Goal: Task Accomplishment & Management: Manage account settings

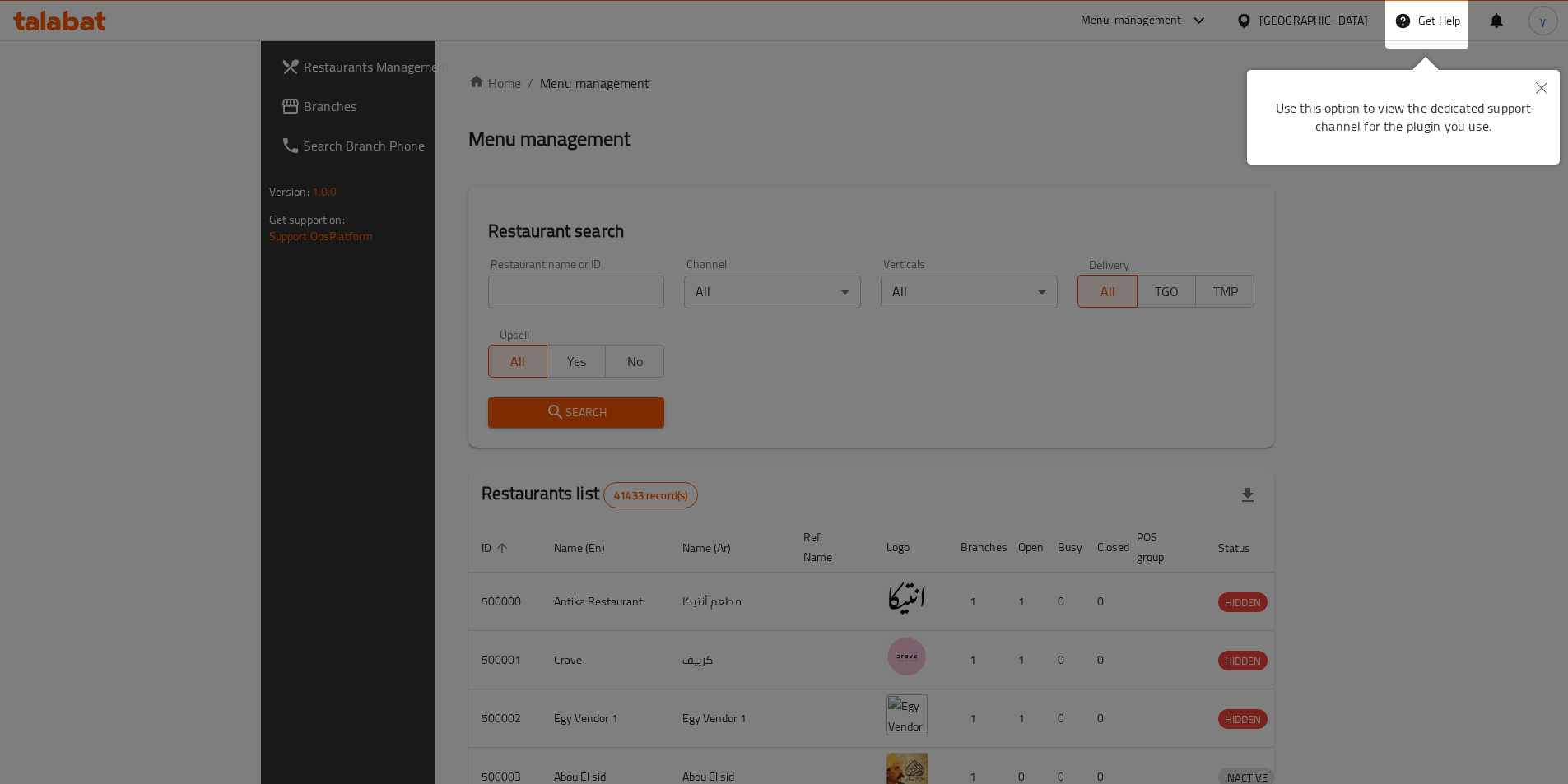
click at [1356, 19] on div at bounding box center [784, 613] width 1568 height 1227
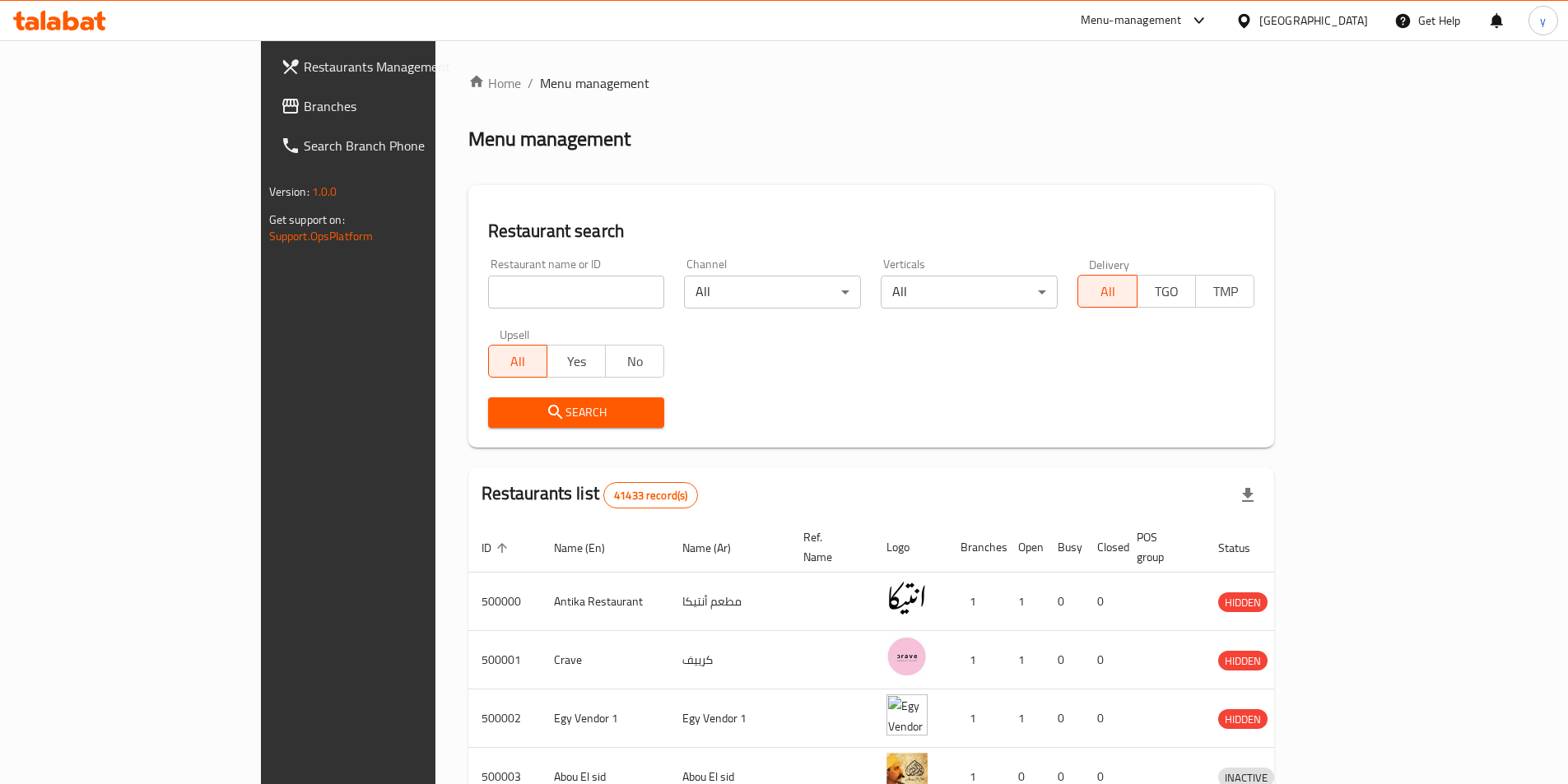
click at [1354, 27] on div "[GEOGRAPHIC_DATA]" at bounding box center [1313, 20] width 109 height 18
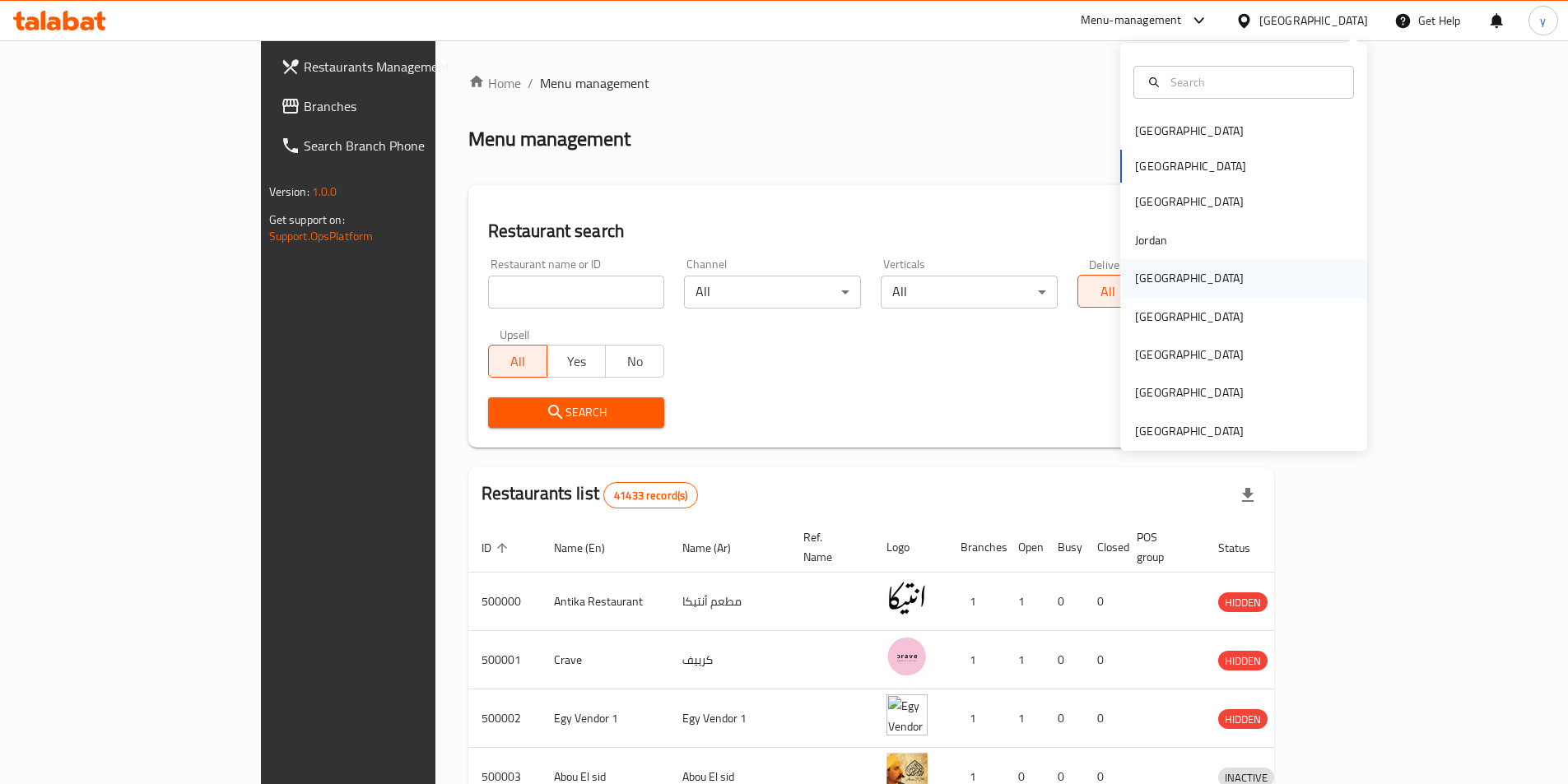
click at [1198, 274] on div "[GEOGRAPHIC_DATA]" at bounding box center [1244, 278] width 247 height 38
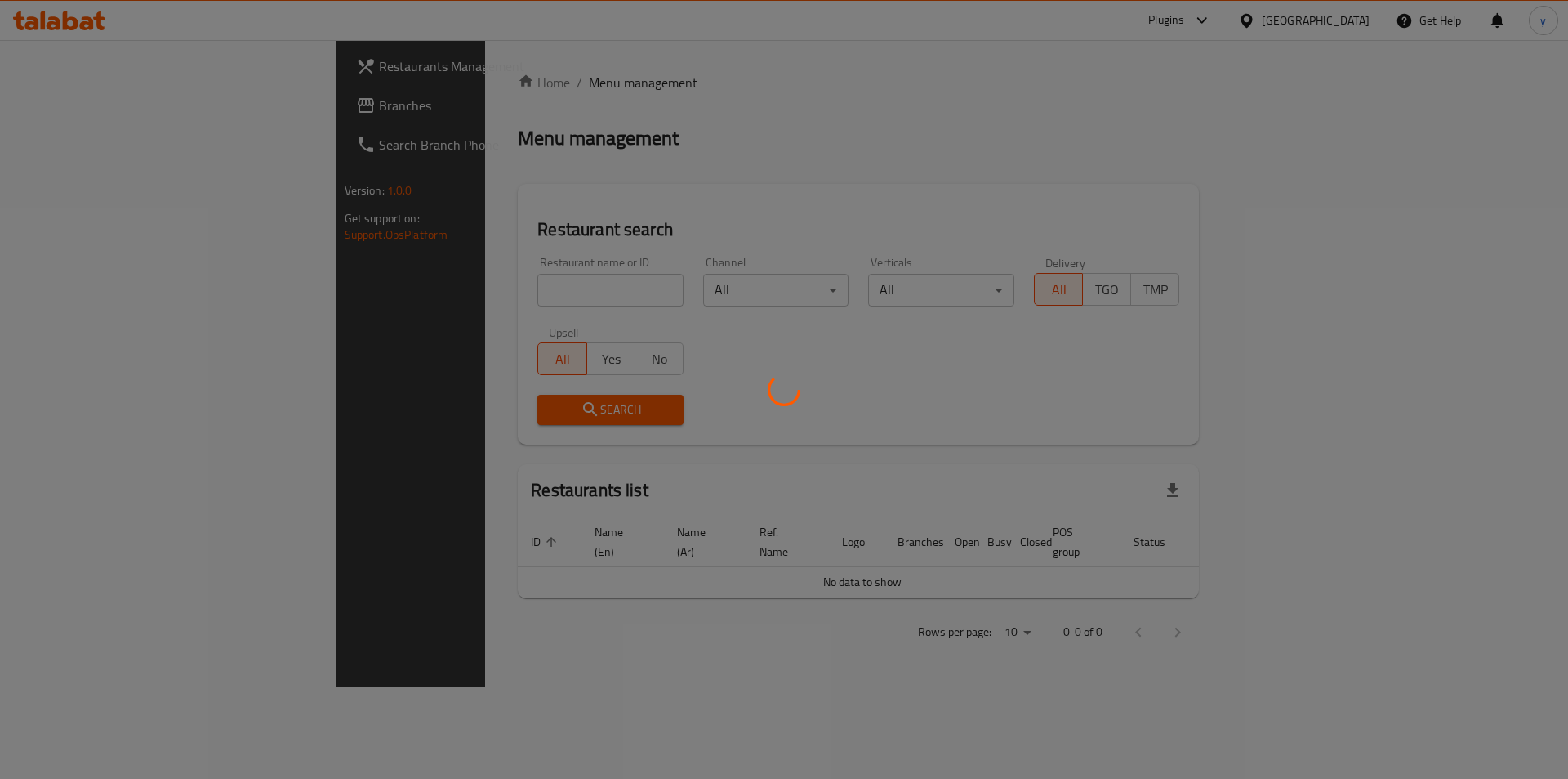
click at [92, 105] on div at bounding box center [784, 390] width 1568 height 779
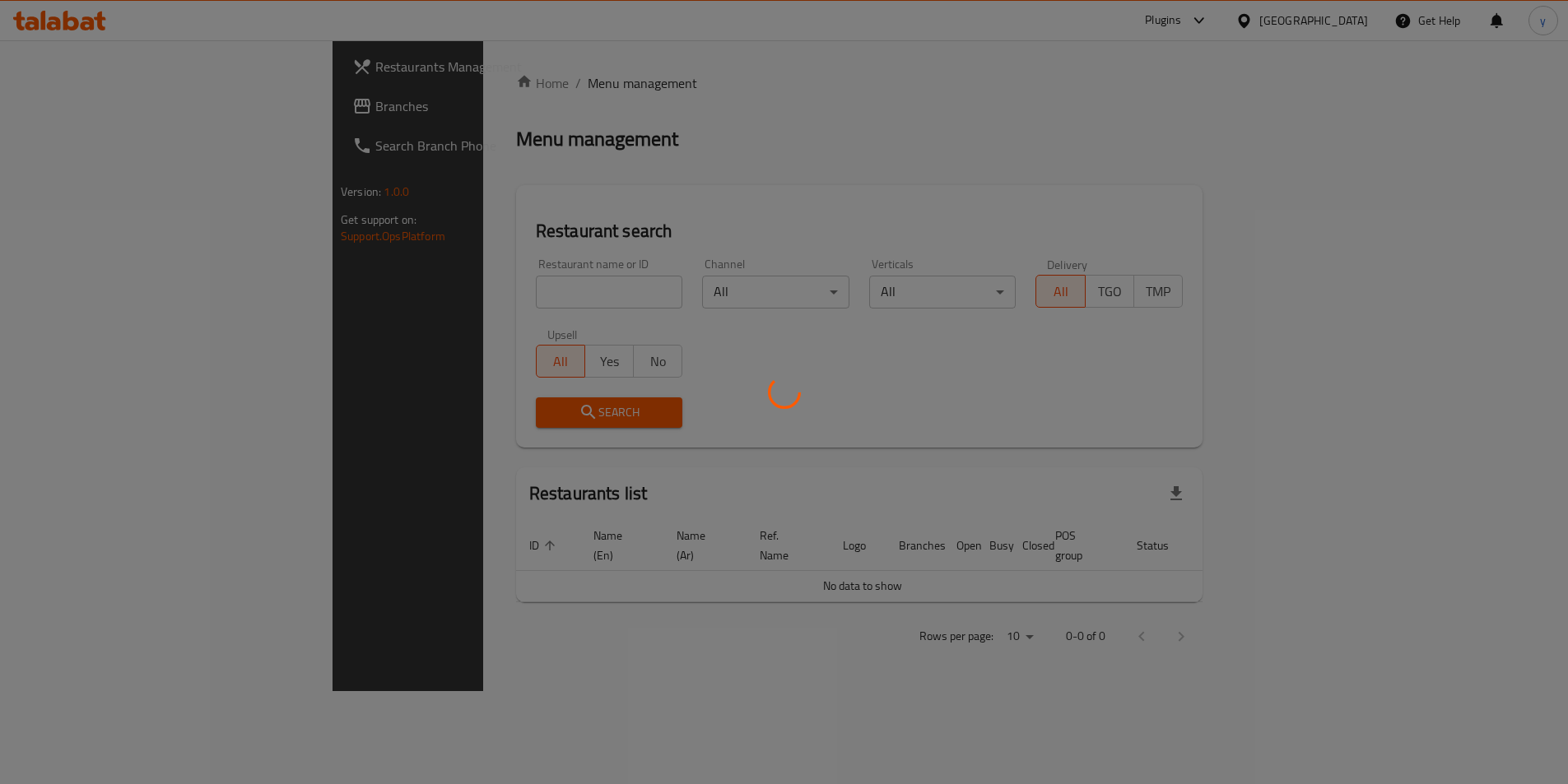
click at [94, 103] on div at bounding box center [784, 392] width 1568 height 784
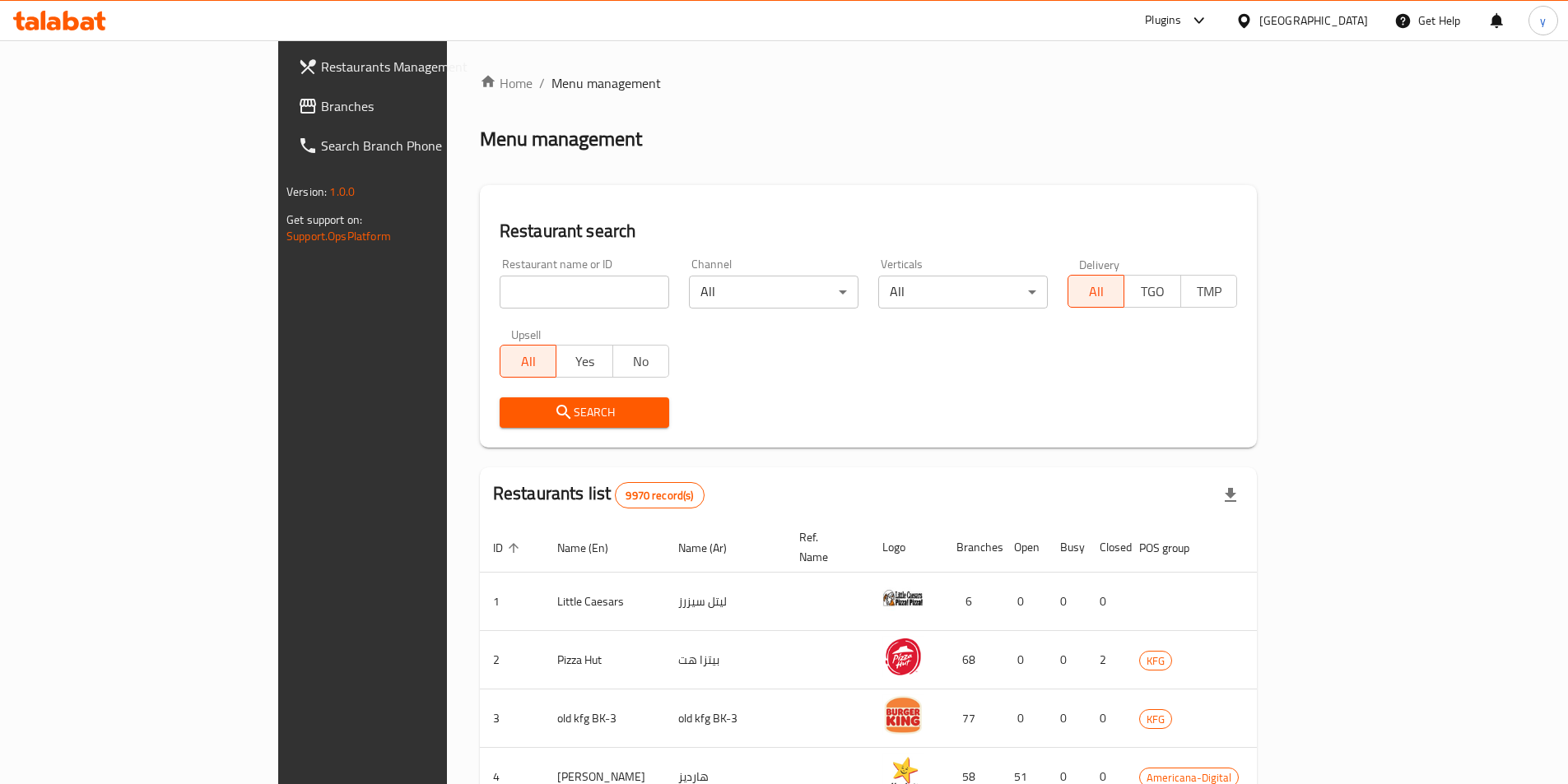
click at [321, 103] on span "Branches" at bounding box center [424, 105] width 206 height 19
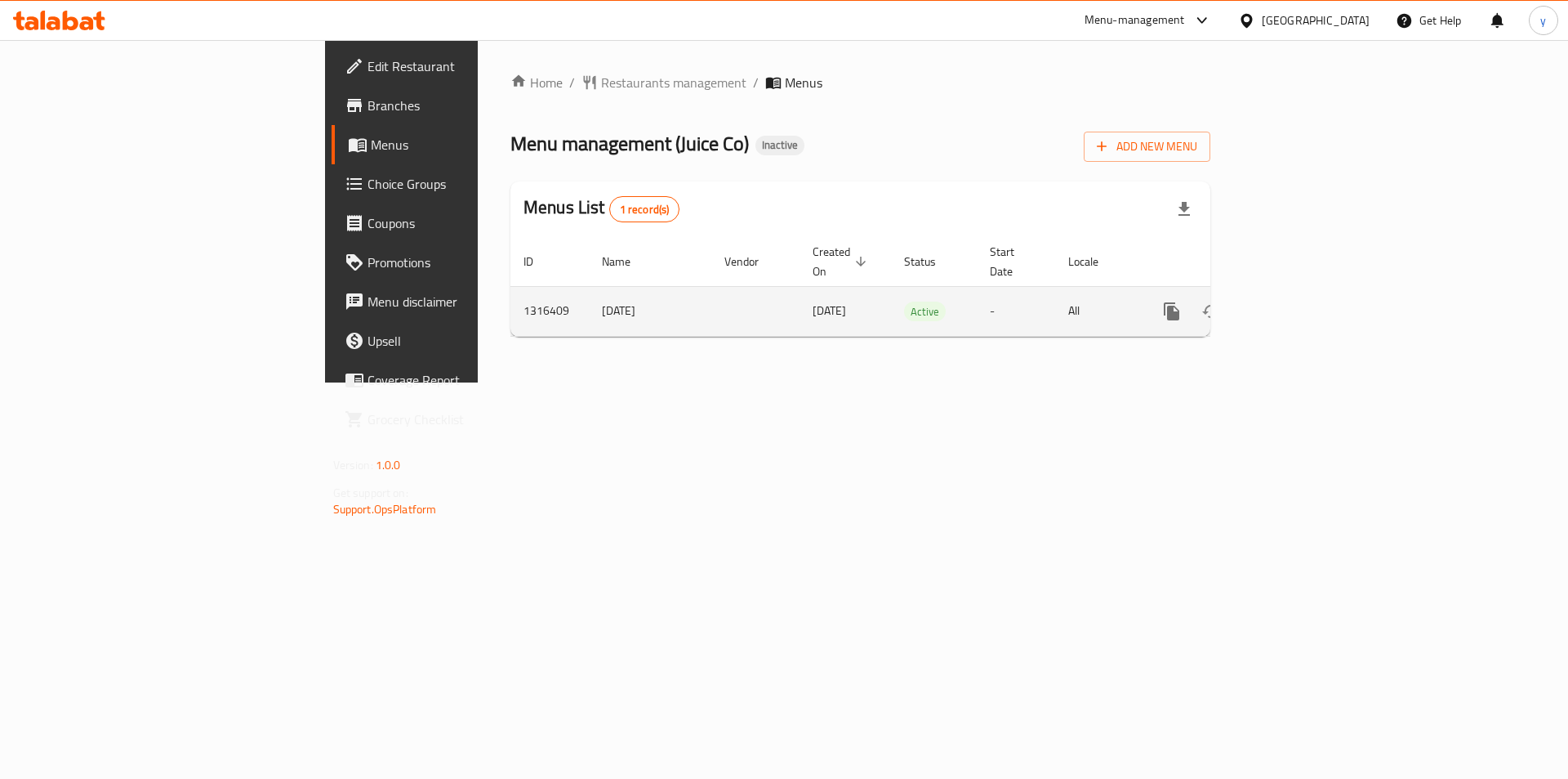
click at [1300, 302] on icon "enhanced table" at bounding box center [1289, 311] width 19 height 19
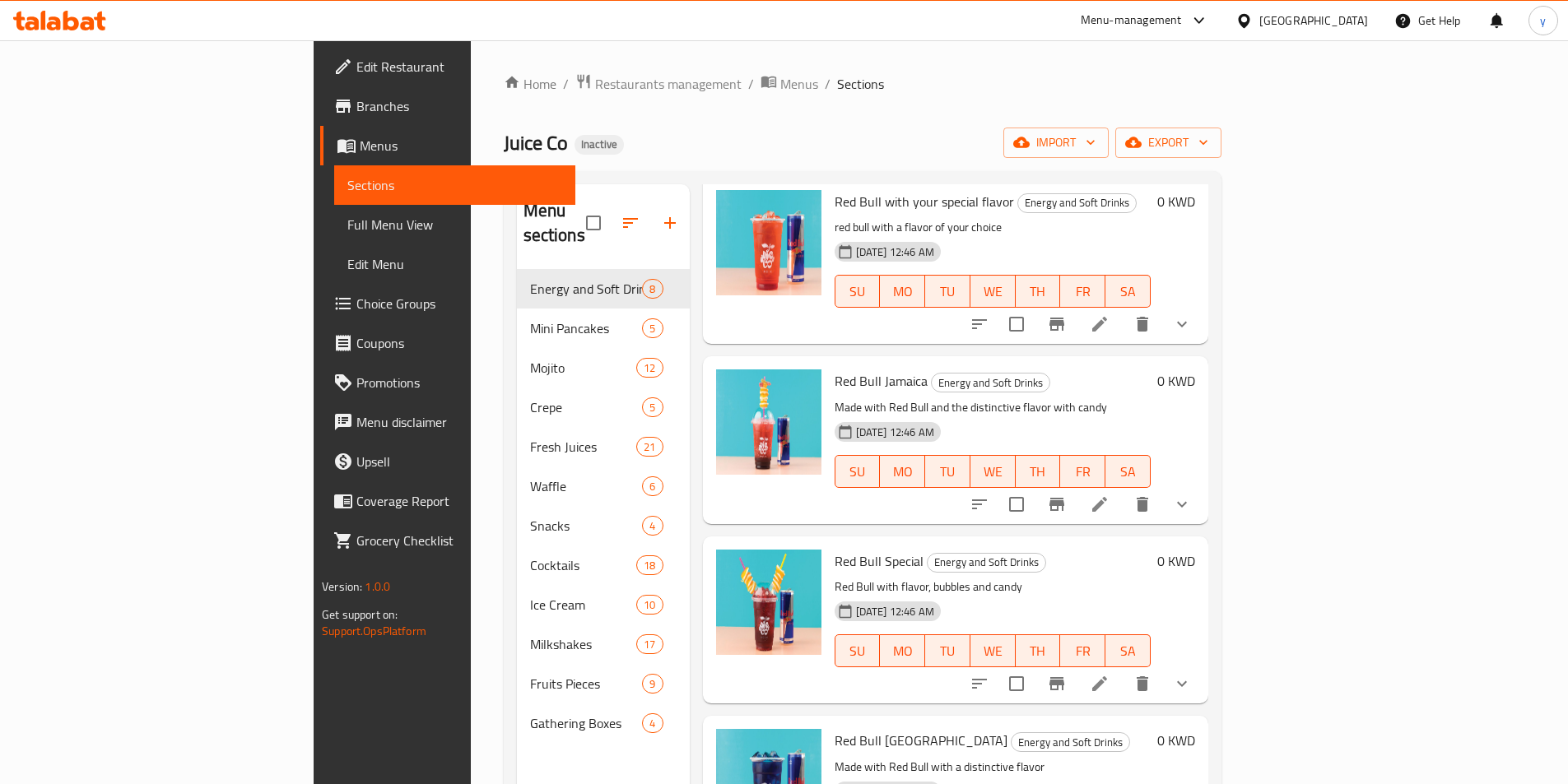
scroll to position [164, 0]
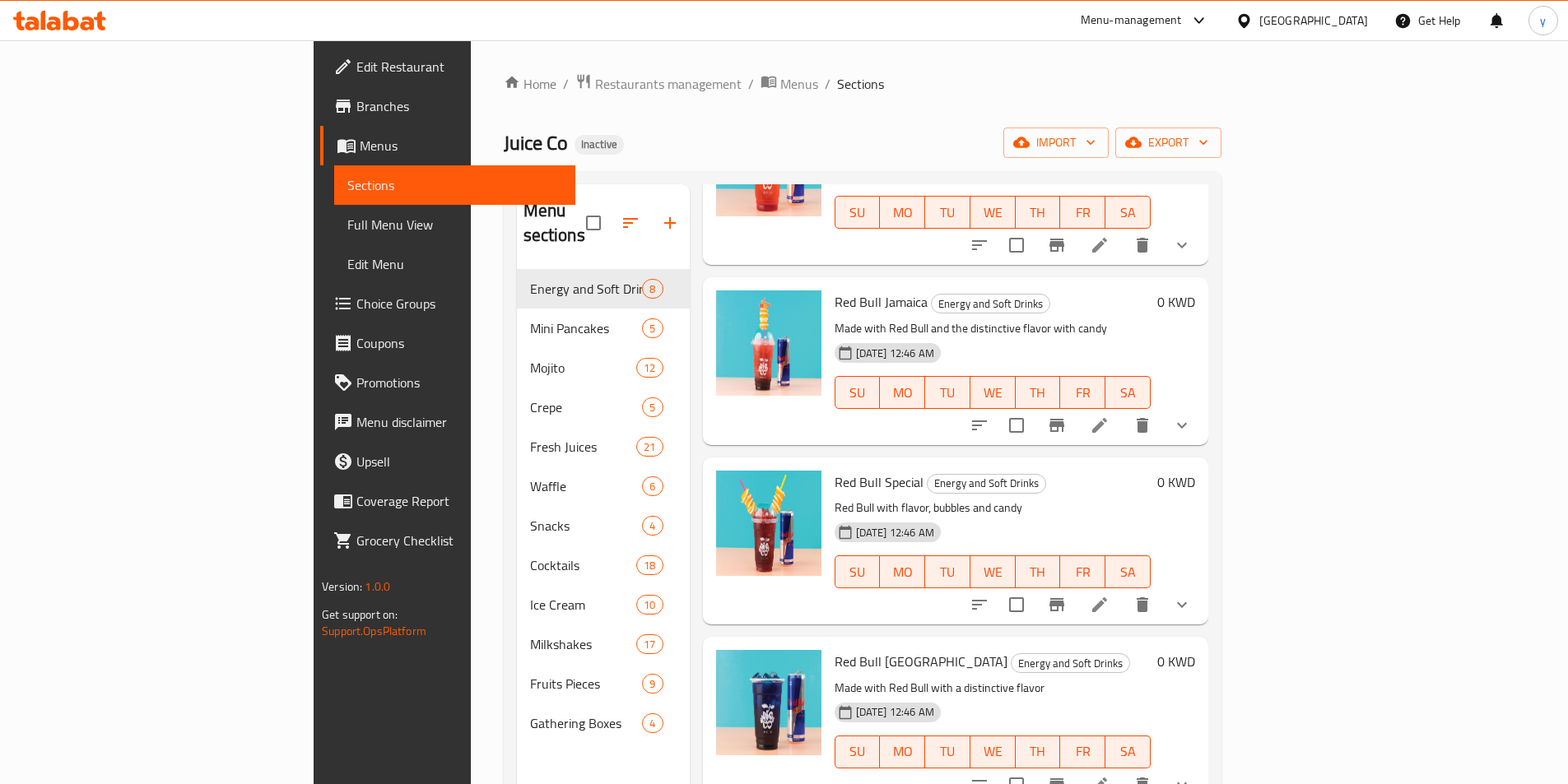
click at [347, 223] on span "Full Menu View" at bounding box center [454, 224] width 215 height 19
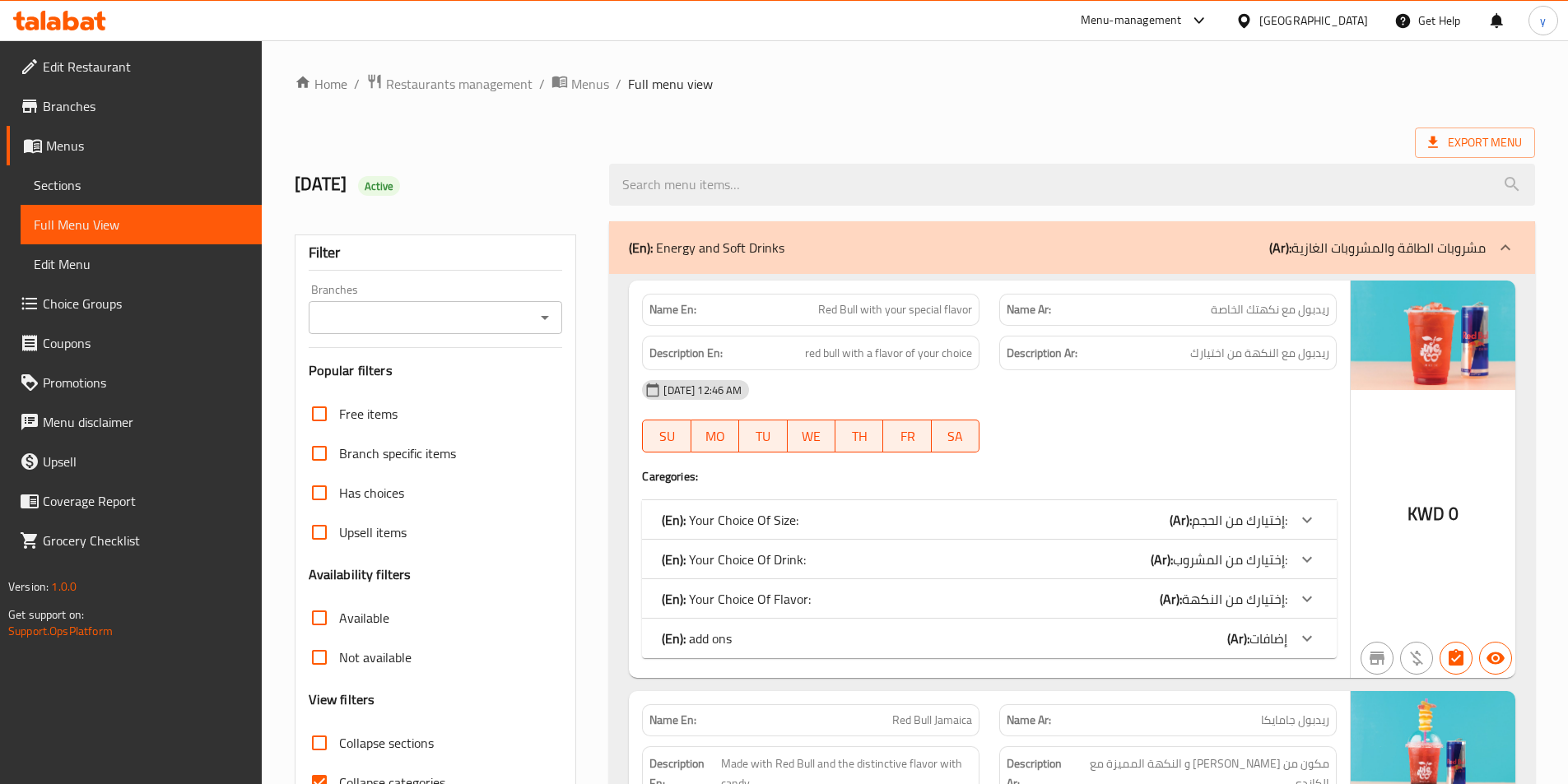
click at [321, 744] on input "Collapse sections" at bounding box center [319, 742] width 40 height 40
checkbox input "true"
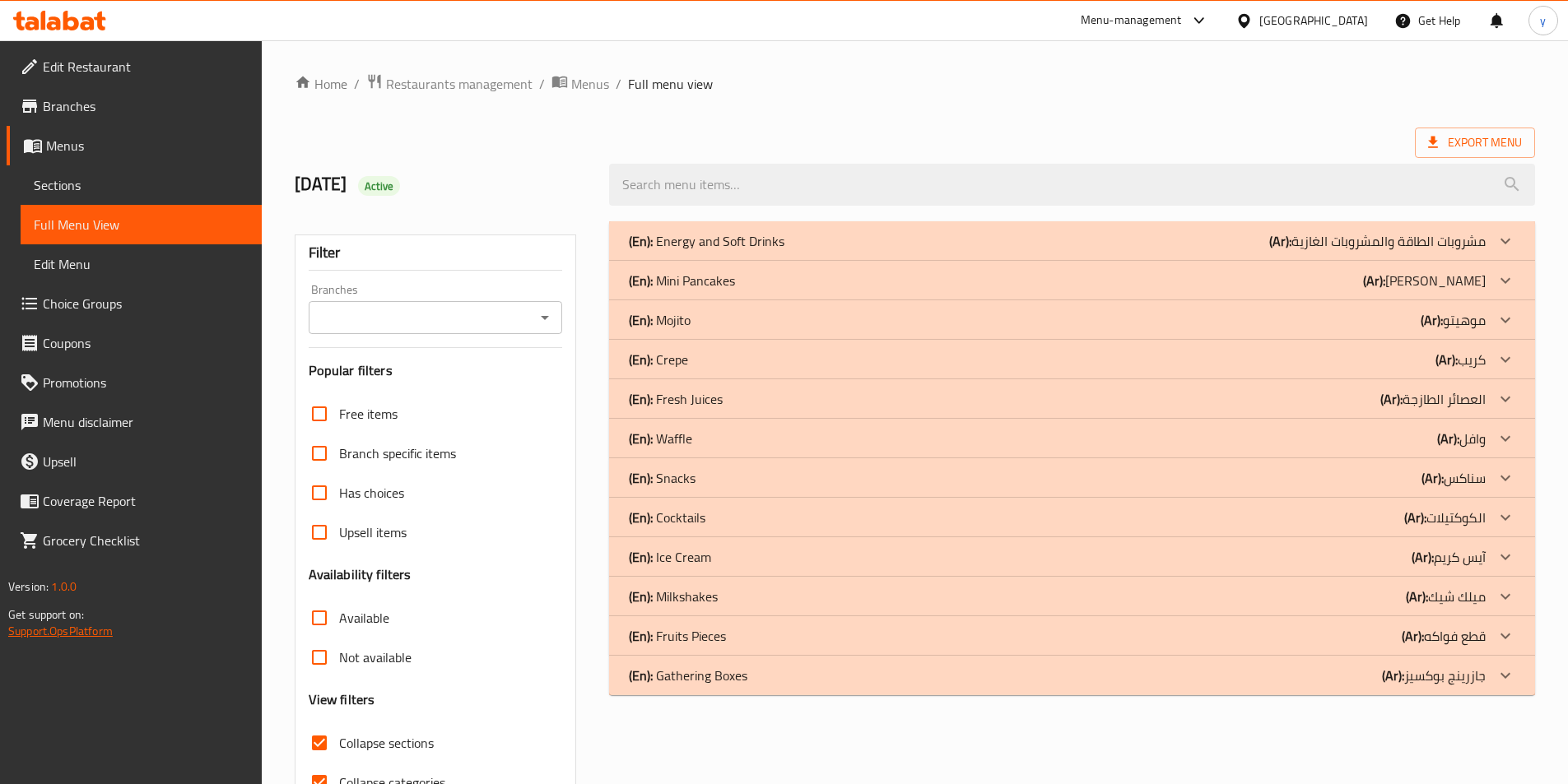
click at [318, 763] on input "Collapse categories" at bounding box center [319, 782] width 40 height 40
checkbox input "false"
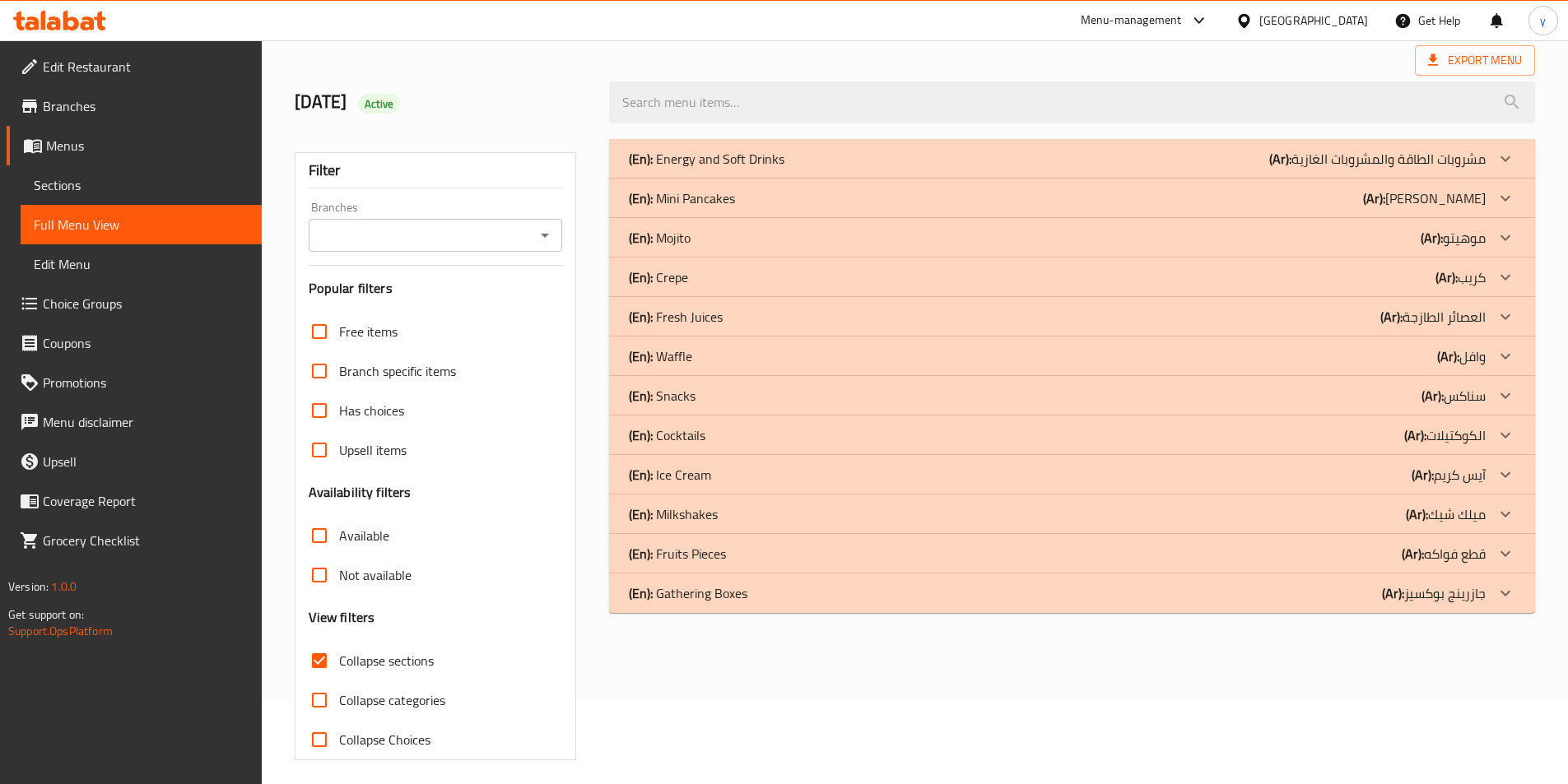
click at [832, 279] on div "(En): Crepe (Ar): كريب" at bounding box center [1057, 277] width 856 height 19
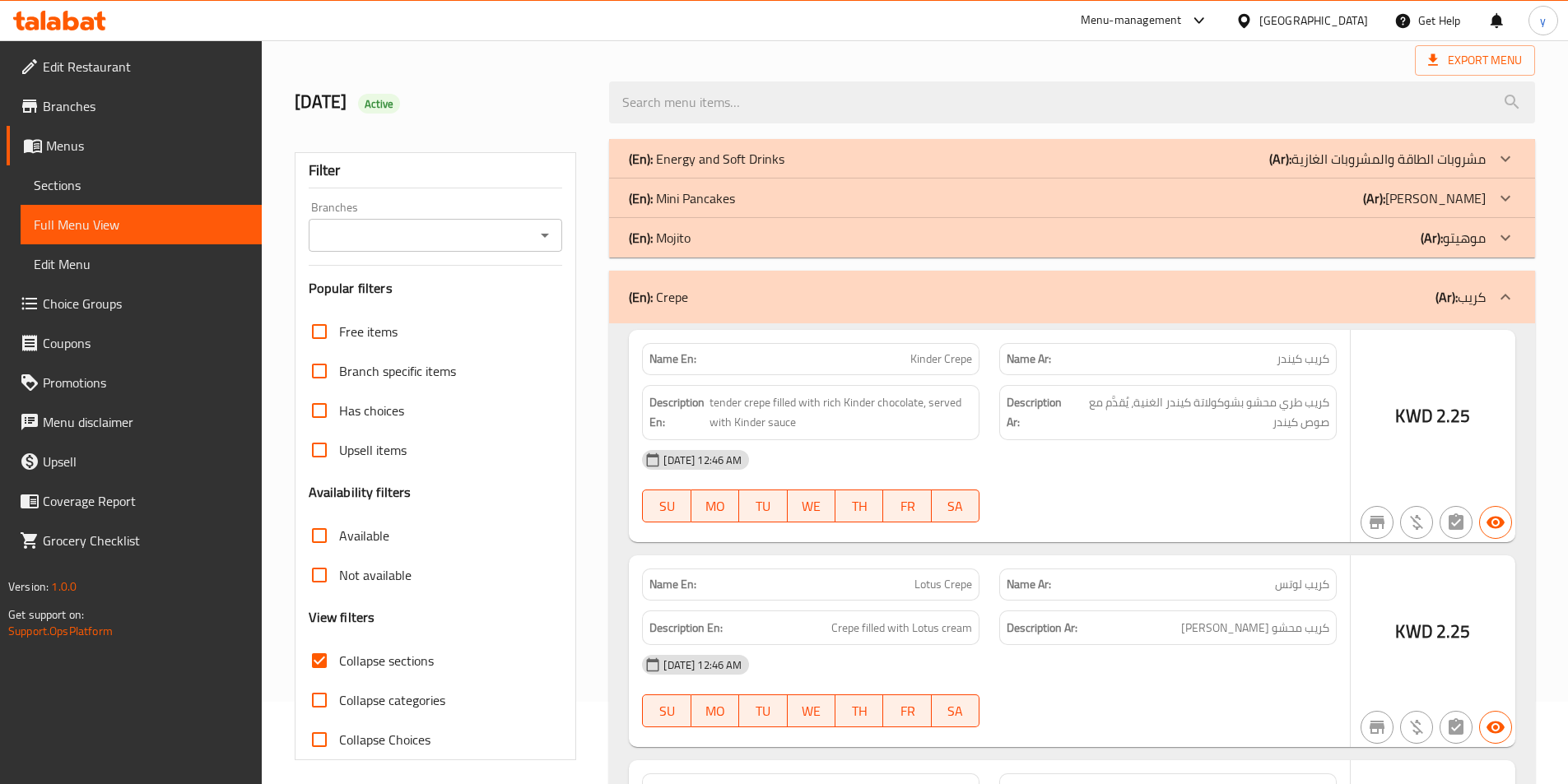
click at [825, 235] on div "(En): Mojito (Ar): موهيتو" at bounding box center [1057, 237] width 856 height 19
click at [837, 203] on div "(En): Mini Pancakes (Ar): ميني بانكيك" at bounding box center [1057, 197] width 856 height 19
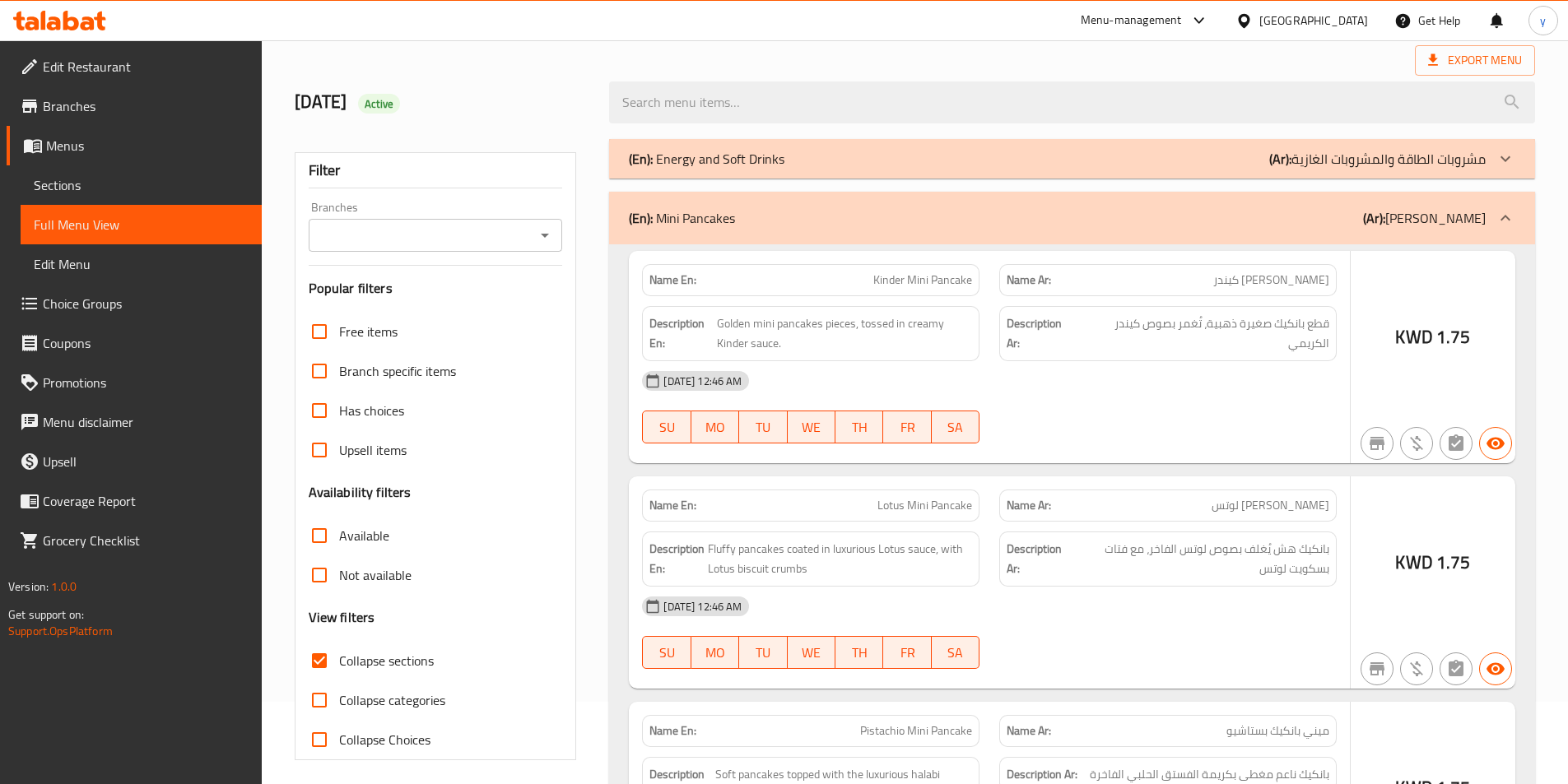
click at [862, 158] on div "(En): Energy and Soft Drinks (Ar): مشروبات الطاقة والمشروبات الغازية" at bounding box center [1057, 158] width 856 height 19
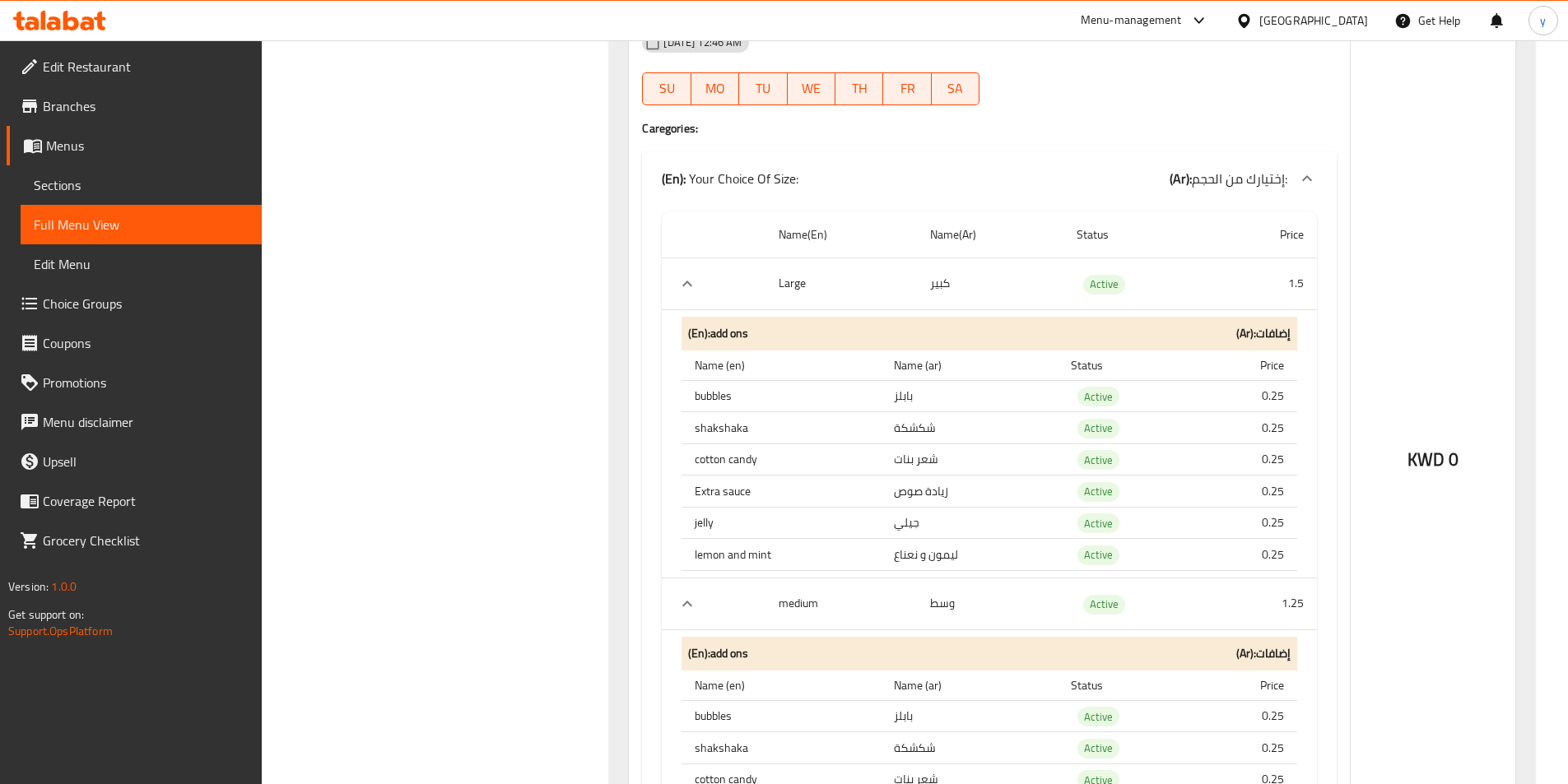
scroll to position [2632, 0]
click at [1302, 176] on icon at bounding box center [1306, 177] width 19 height 19
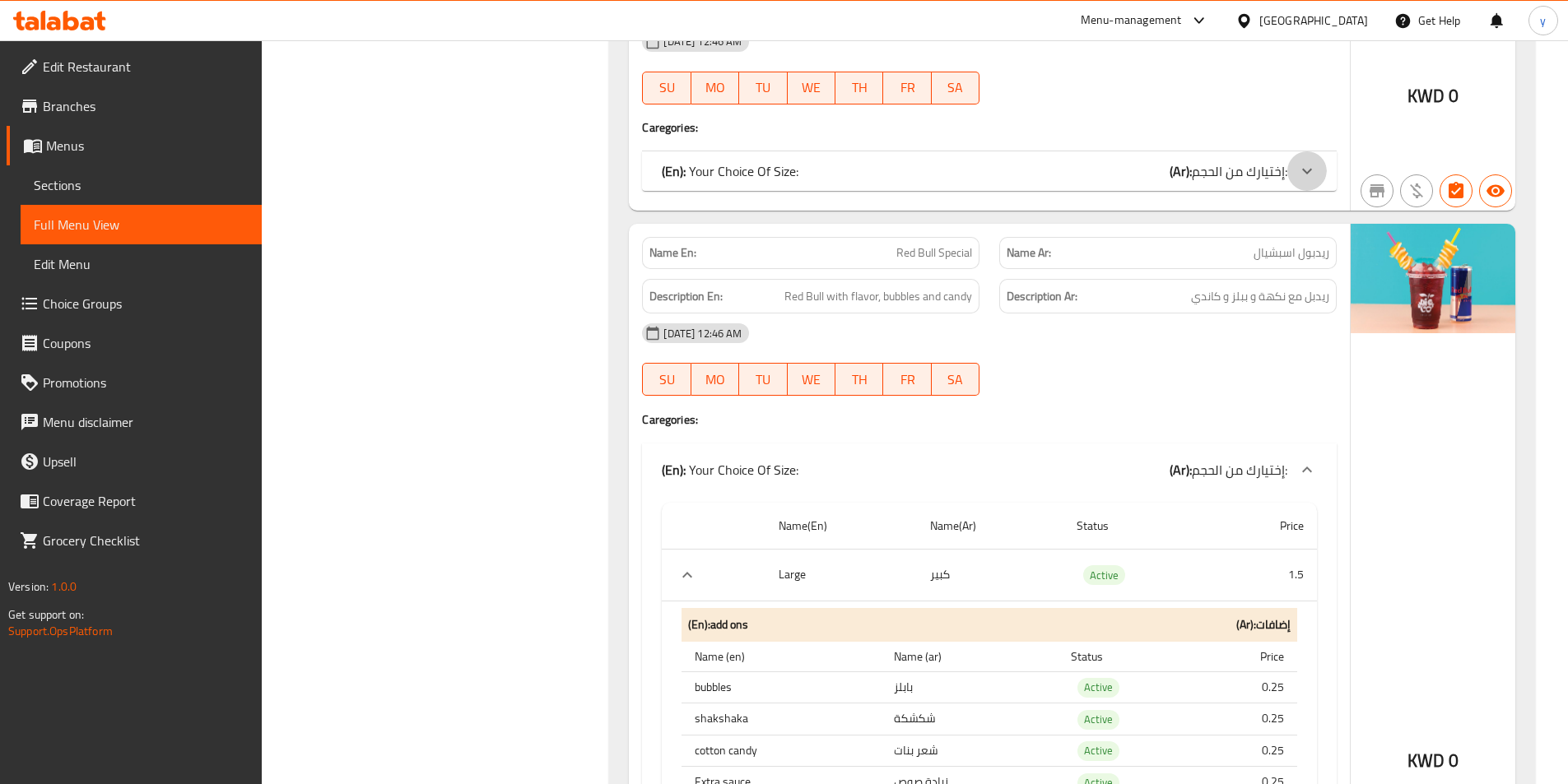
click at [1307, 172] on icon at bounding box center [1307, 171] width 10 height 6
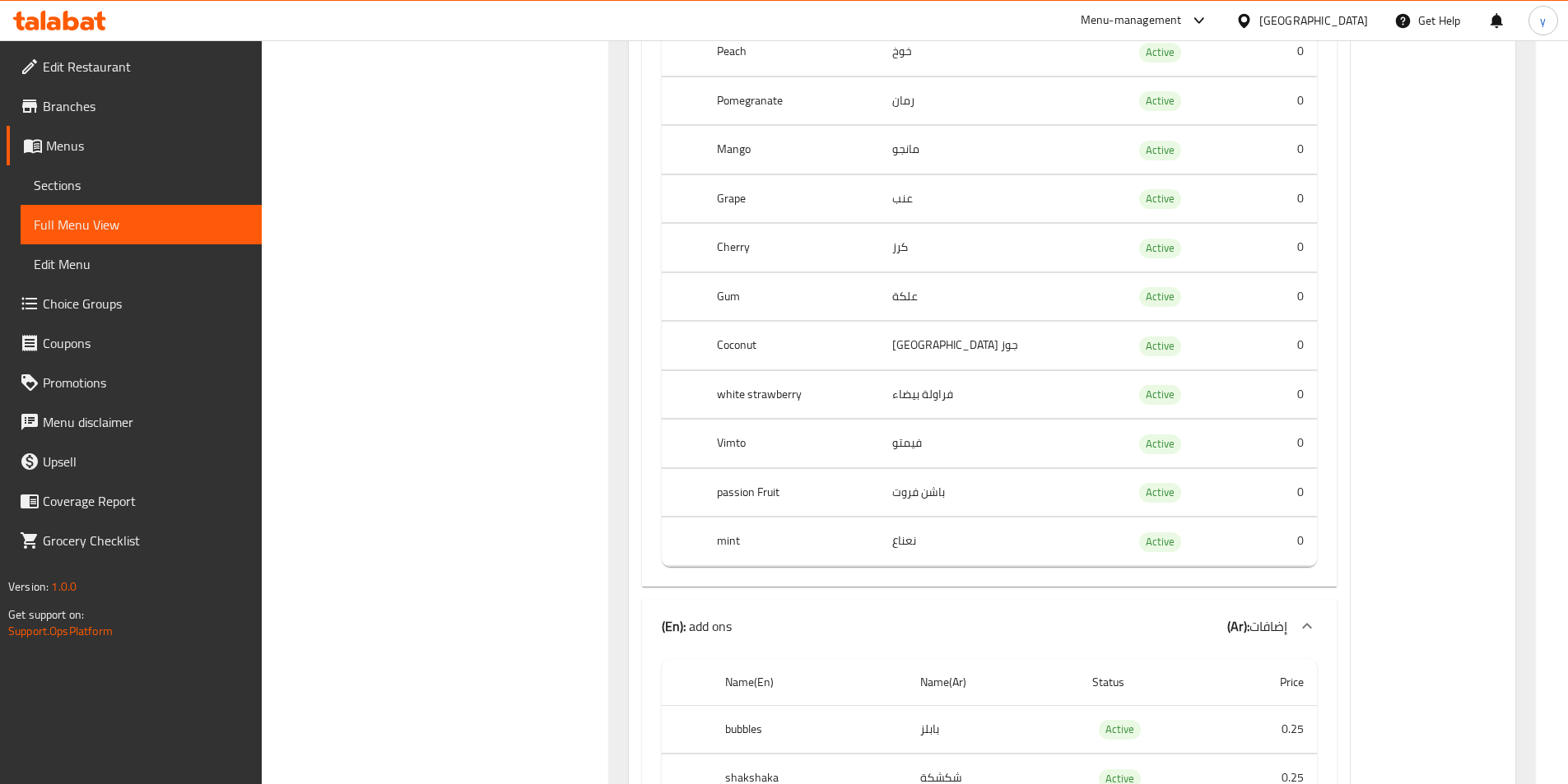
scroll to position [1480, 0]
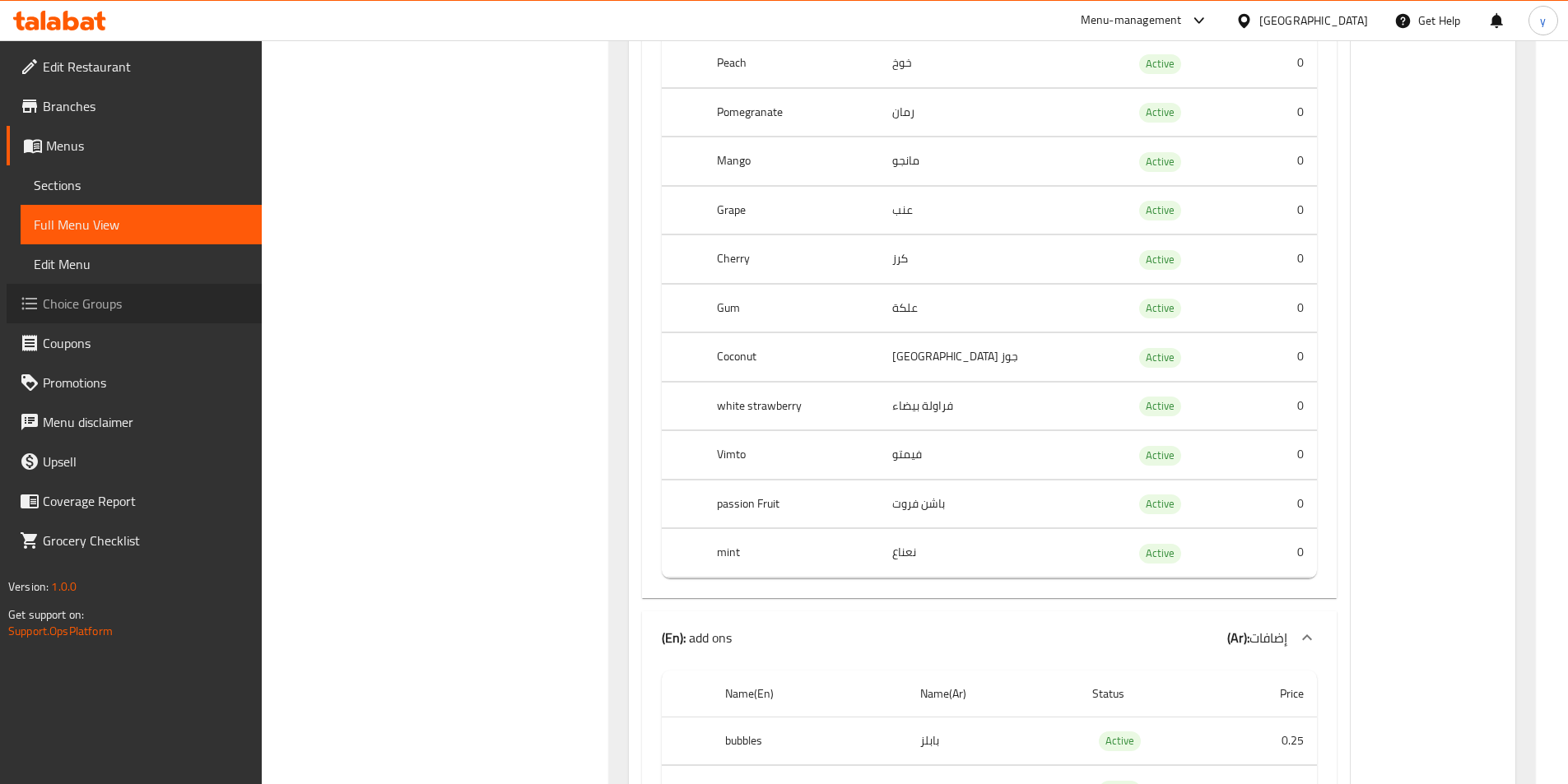
click at [88, 297] on span "Choice Groups" at bounding box center [145, 303] width 206 height 19
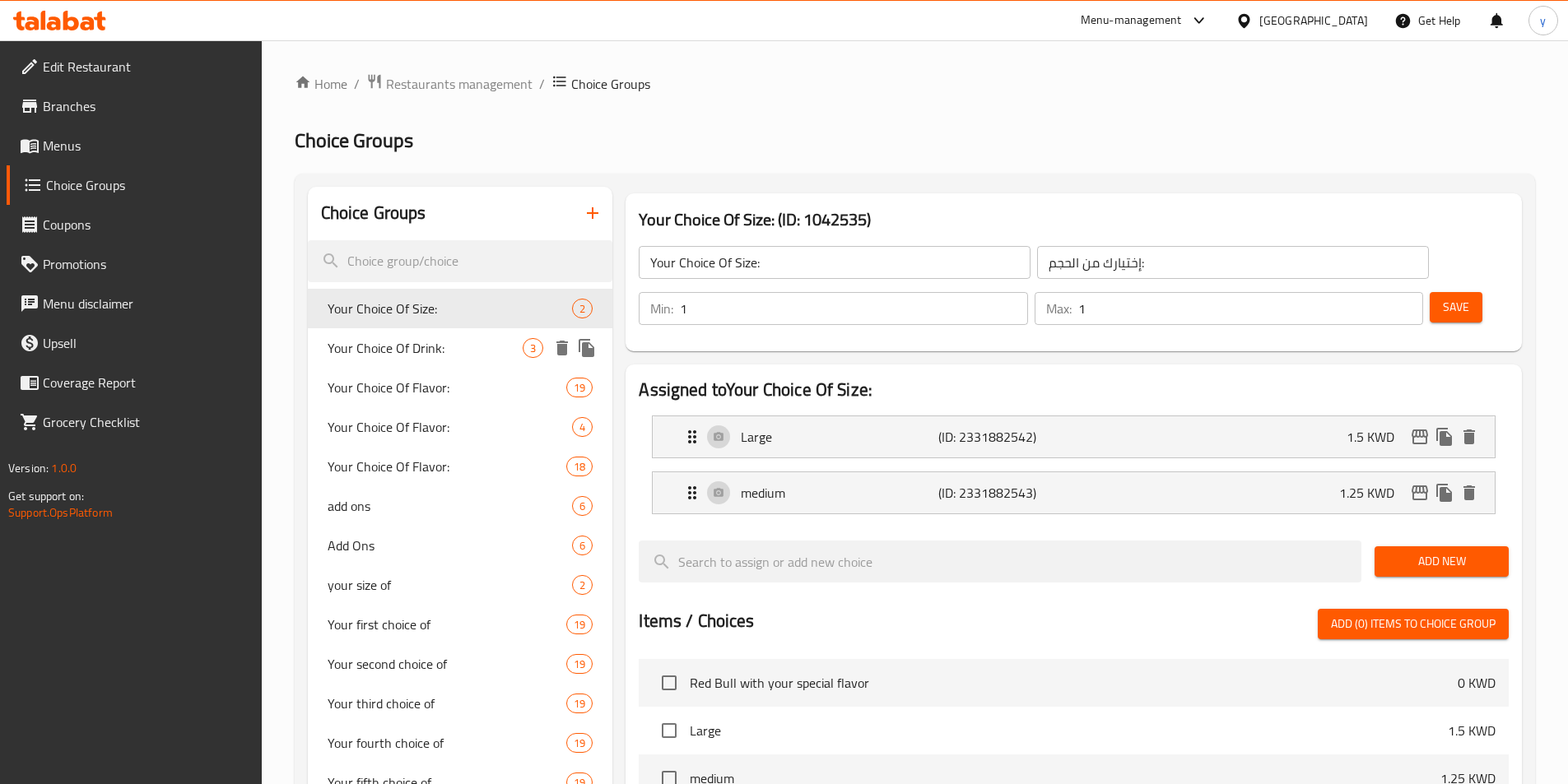
click at [475, 350] on span "Your Choice Of Drink:" at bounding box center [425, 348] width 196 height 19
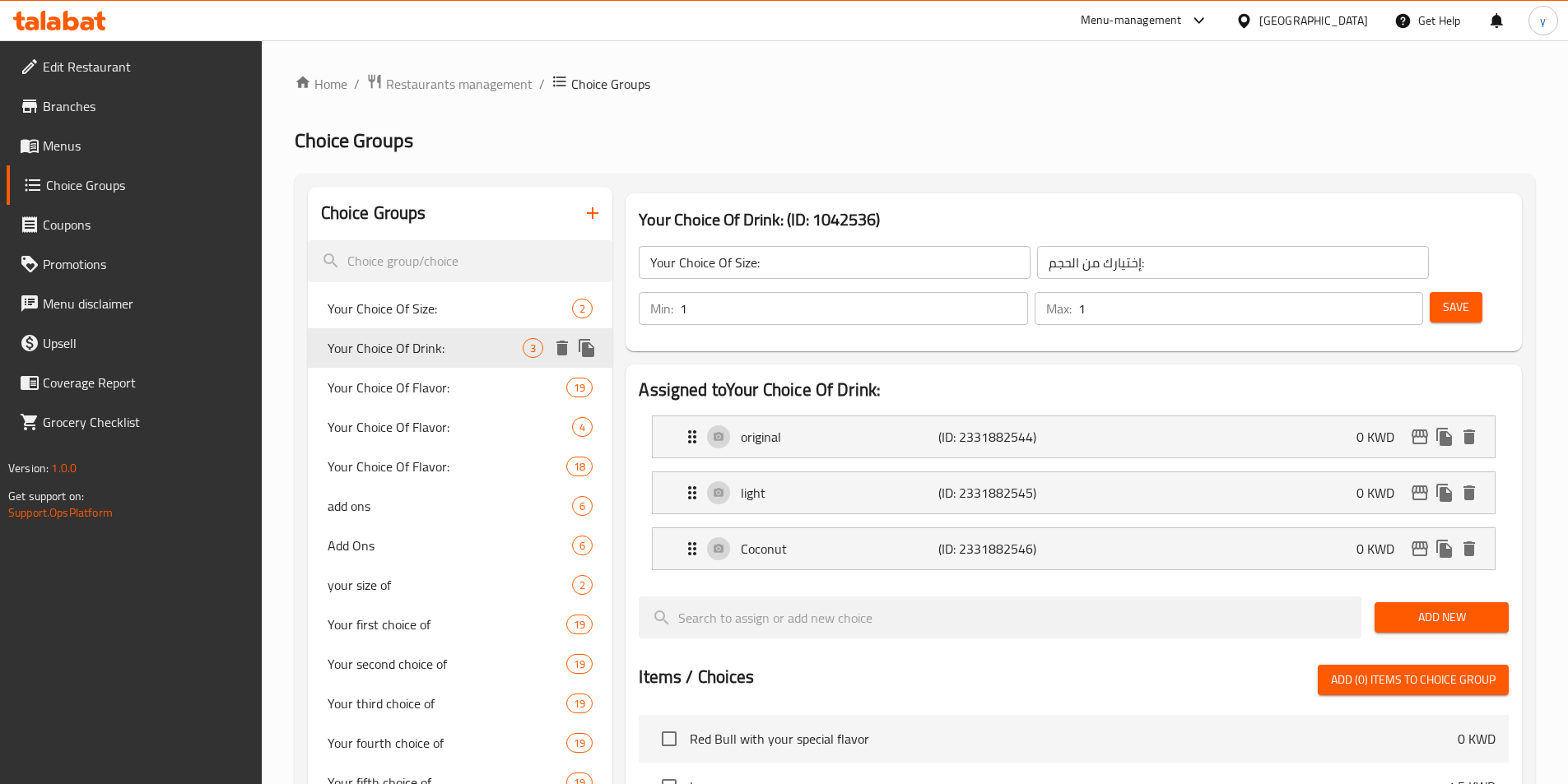
type input "Your Choice Of Drink:"
type input "إختيارك من المشروب:"
click at [429, 380] on span "Your Choice Of Flavor:" at bounding box center [423, 386] width 190 height 19
type input "Your Choice Of Flavor:"
type input "إختيارك من النكهة:"
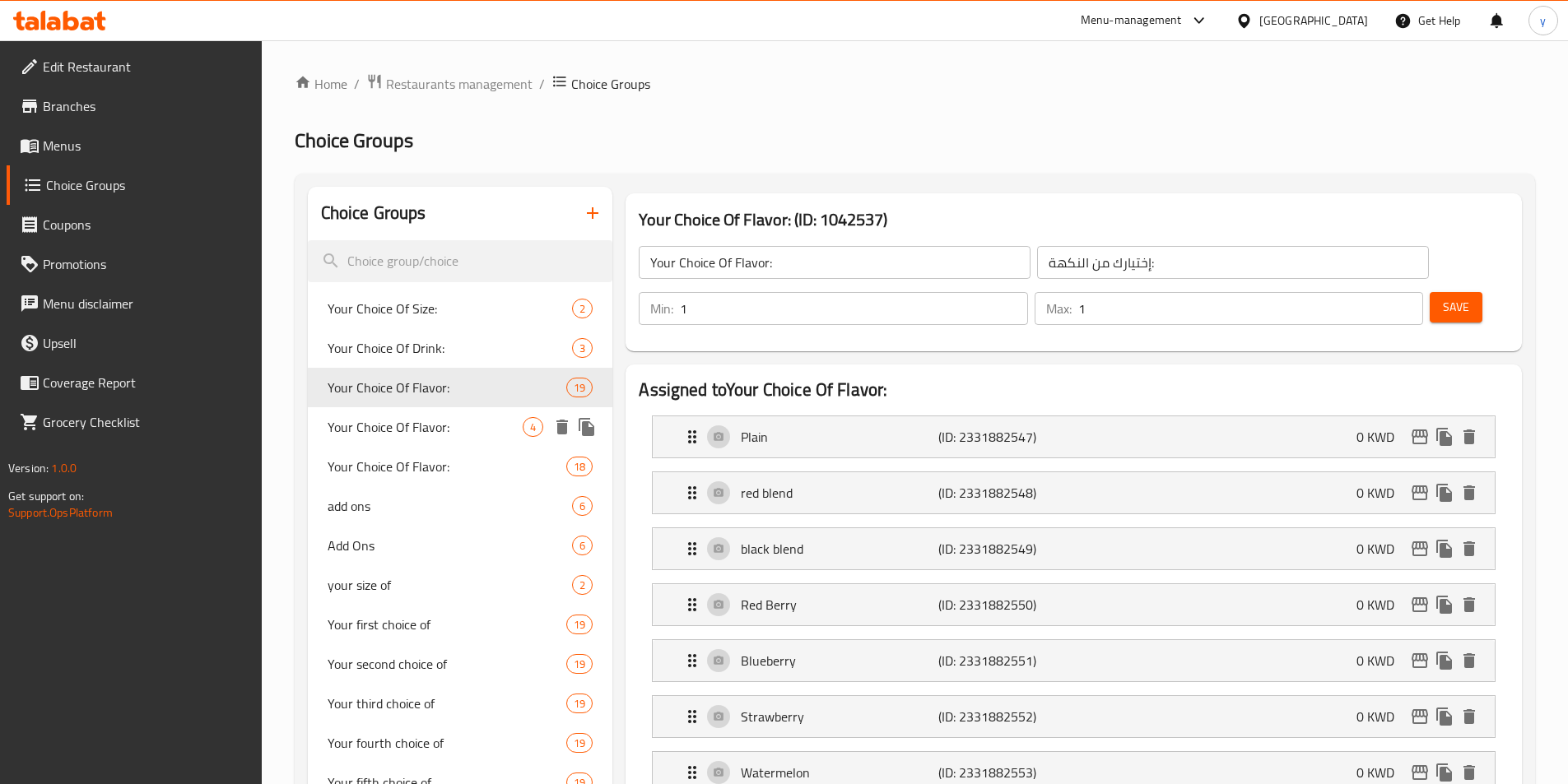
click at [414, 420] on span "Your Choice Of Flavor:" at bounding box center [425, 426] width 196 height 19
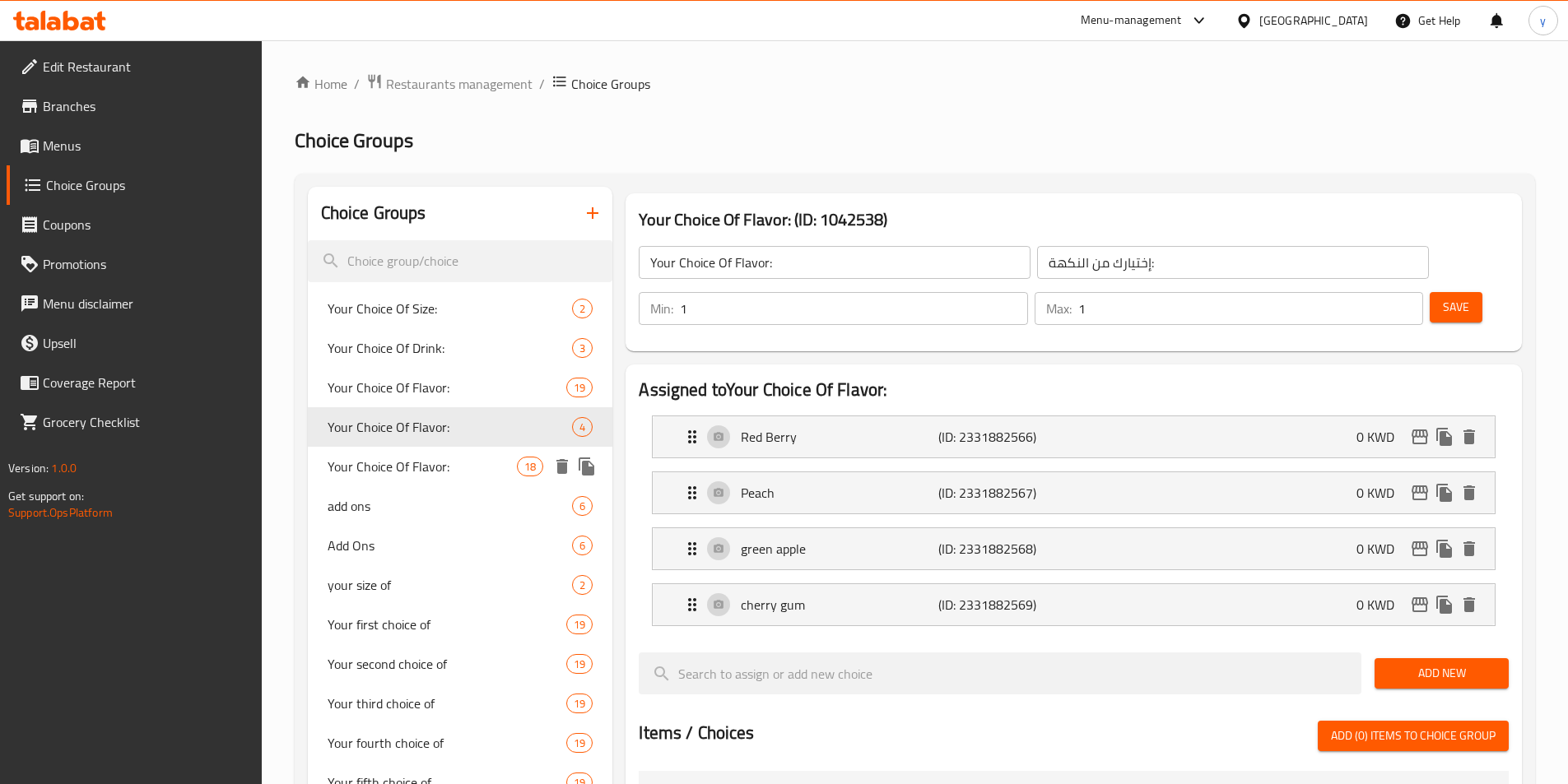
click at [435, 463] on span "Your Choice Of Flavor:" at bounding box center [423, 466] width 190 height 19
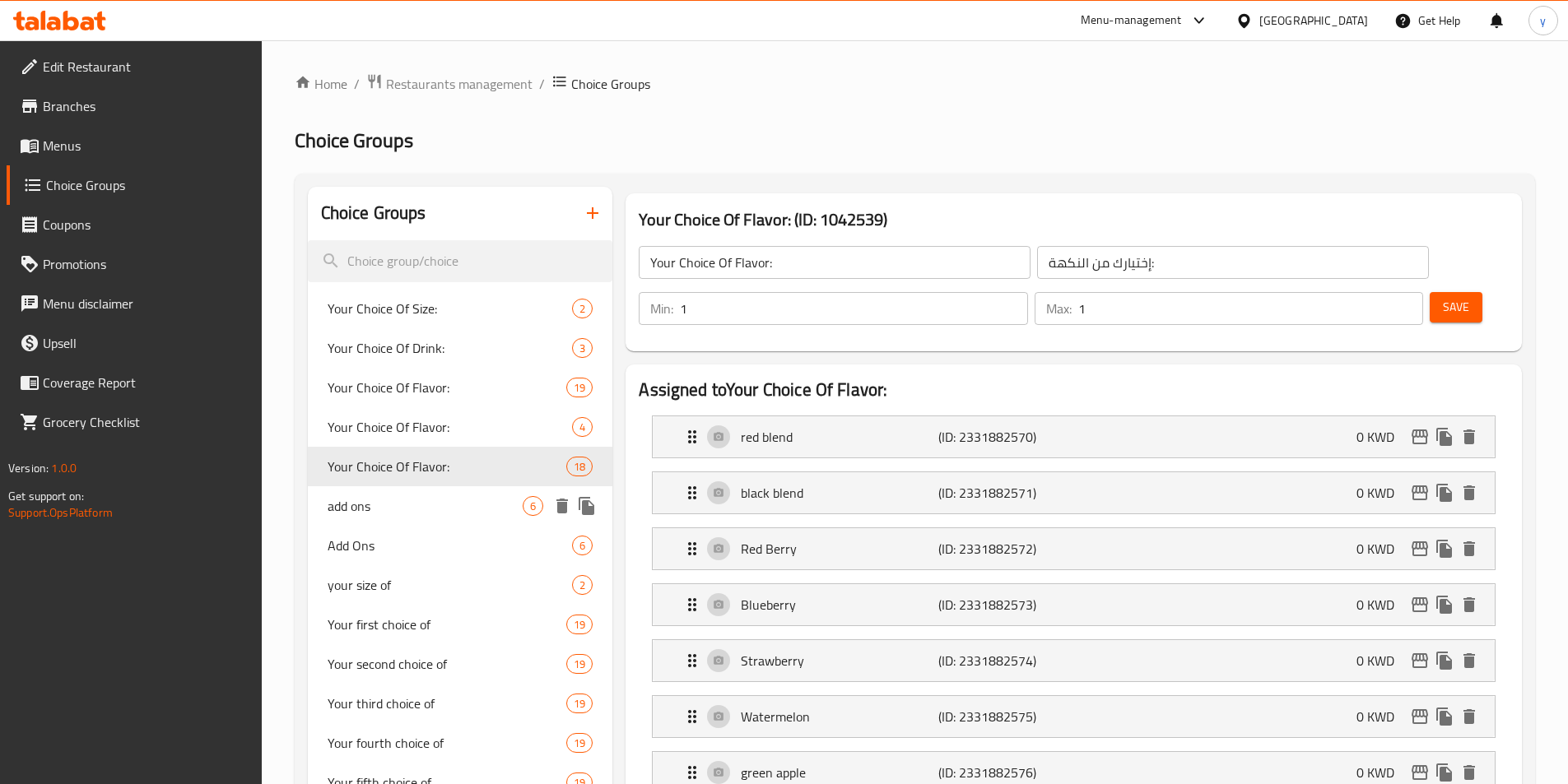
click at [425, 520] on div "add ons 6" at bounding box center [461, 505] width 305 height 40
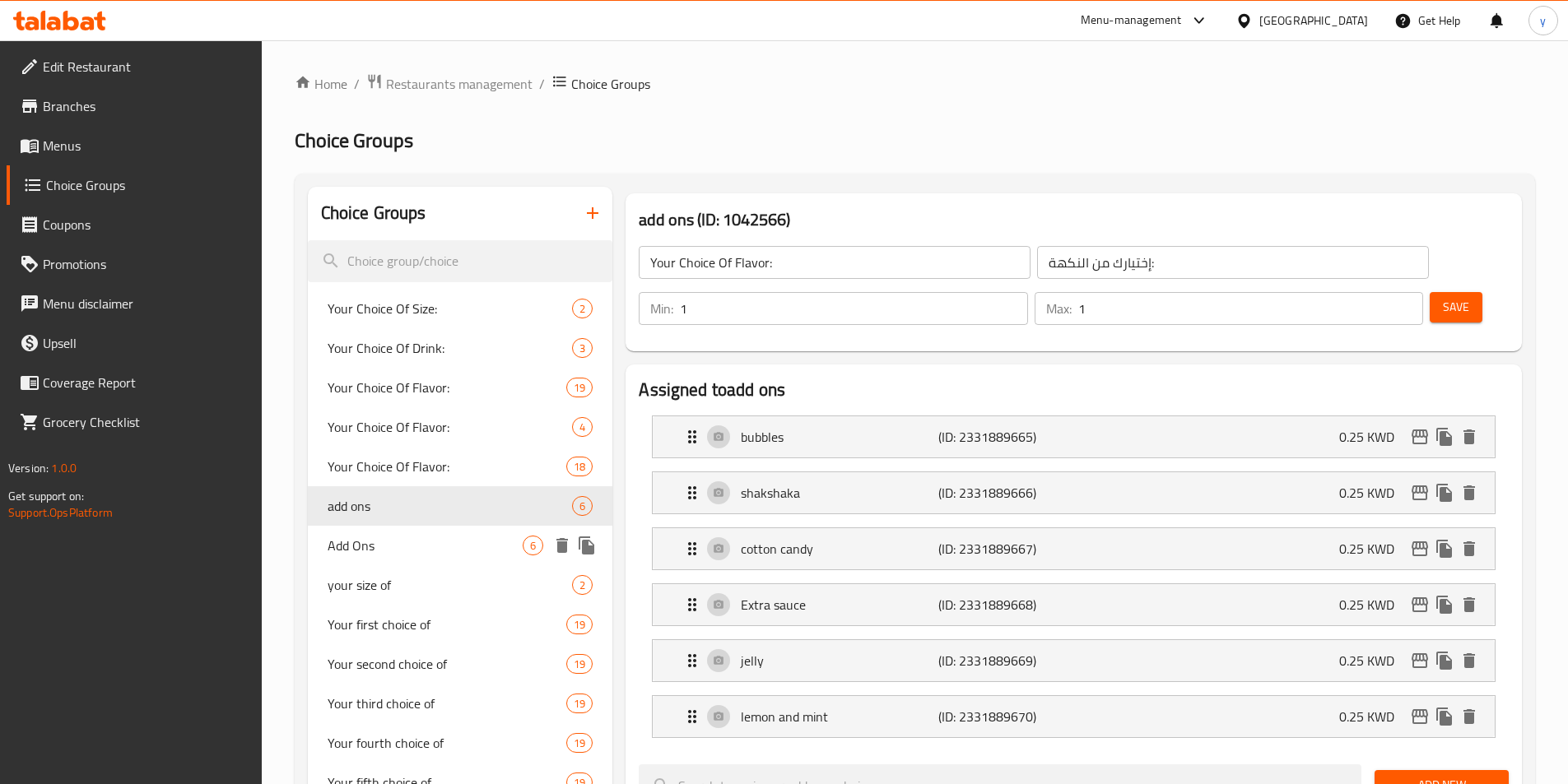
type input "add ons"
type input "إضافات"
type input "0"
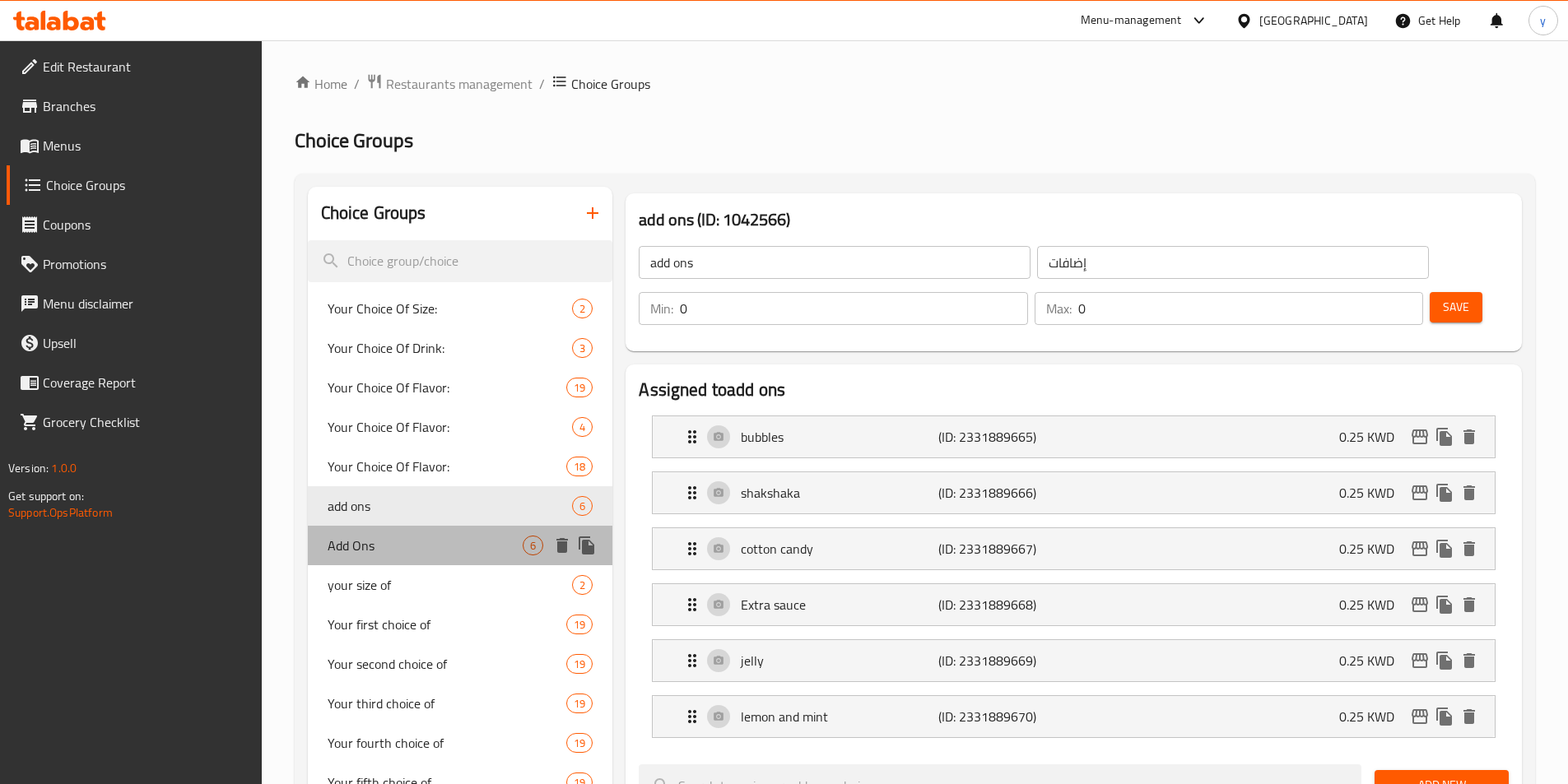
click at [424, 544] on span "Add Ons" at bounding box center [425, 545] width 196 height 19
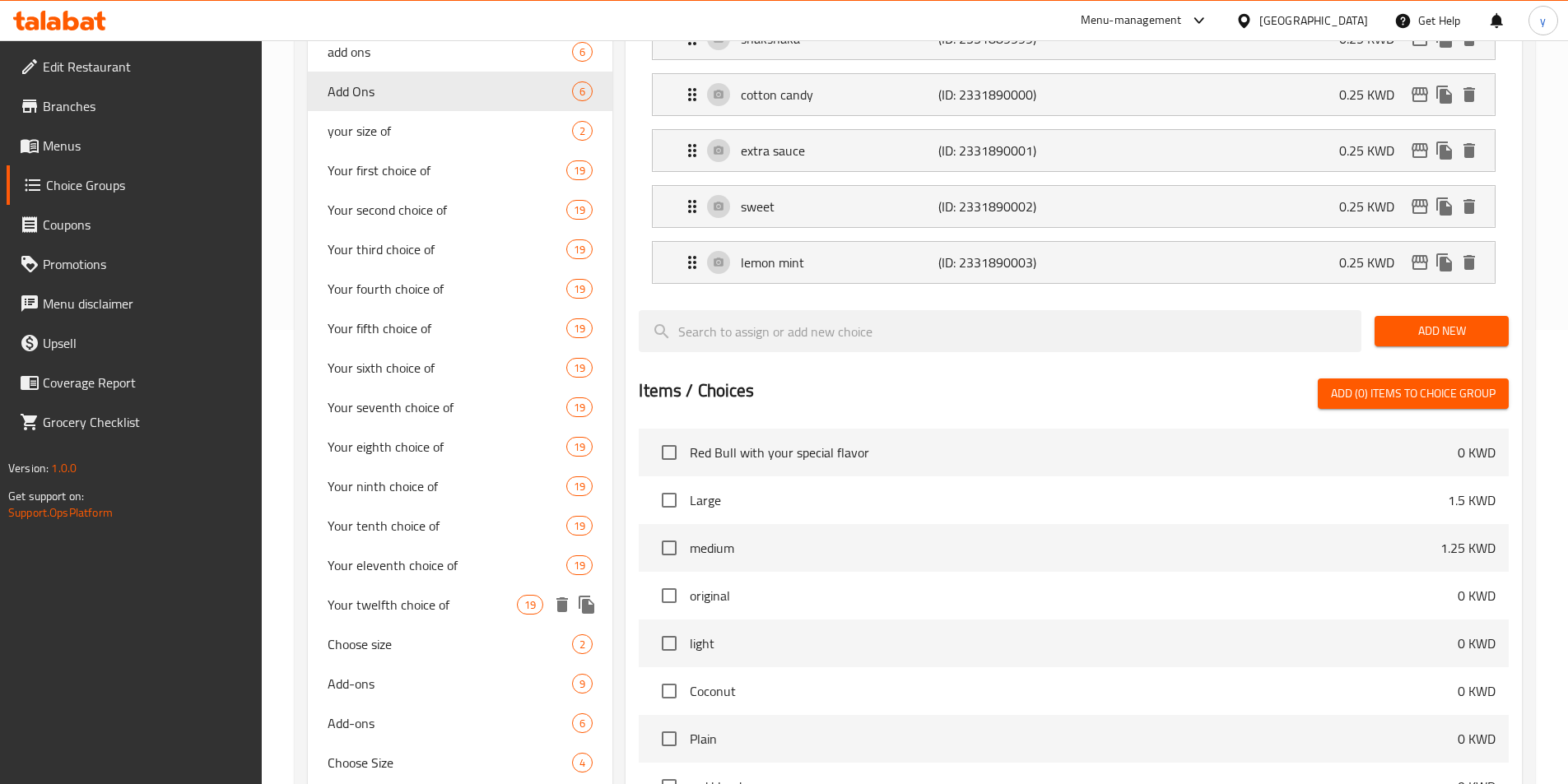
scroll to position [576, 0]
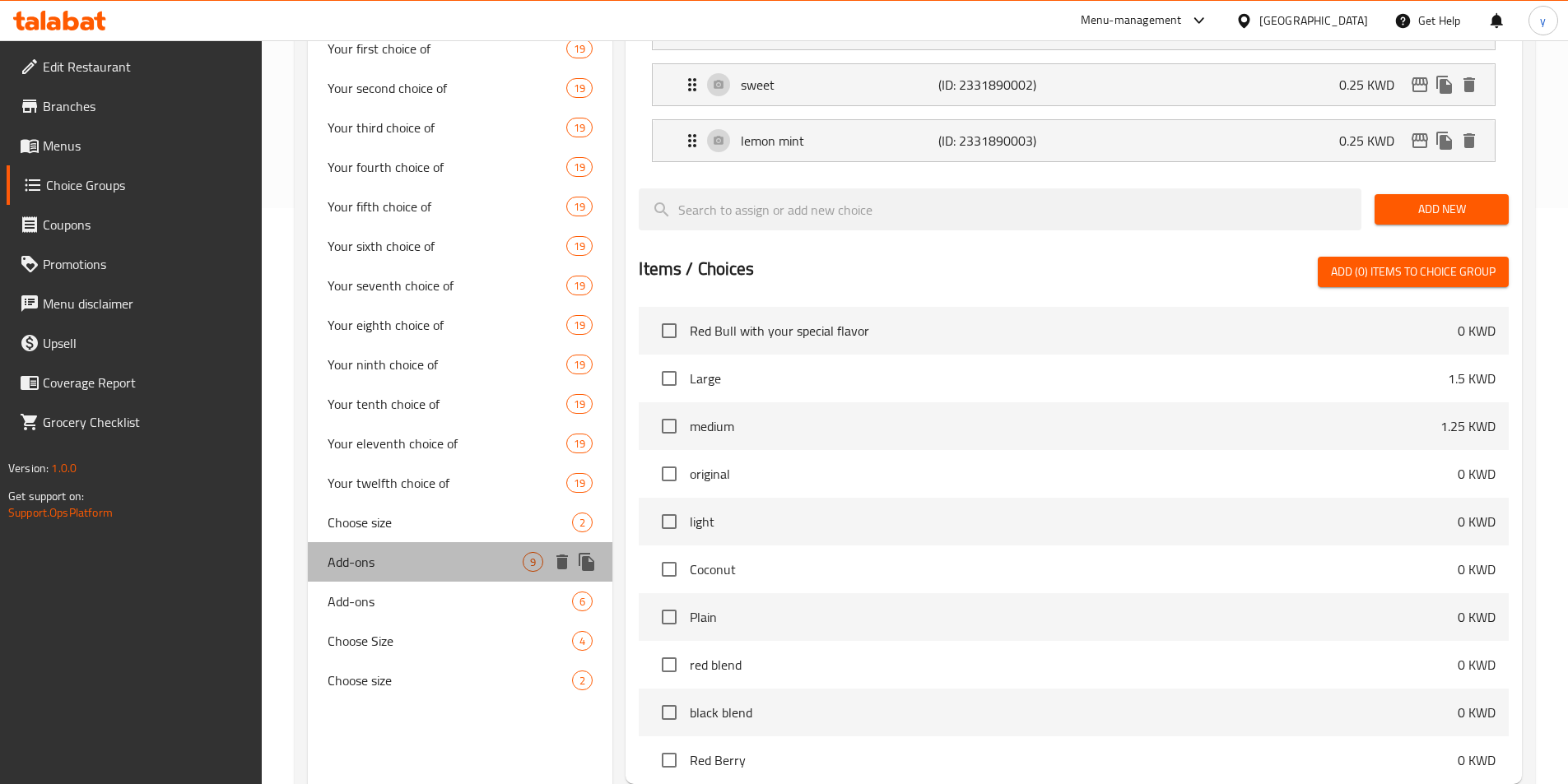
click at [429, 547] on div "Add-ons 9" at bounding box center [461, 562] width 305 height 40
type input "Add-ons"
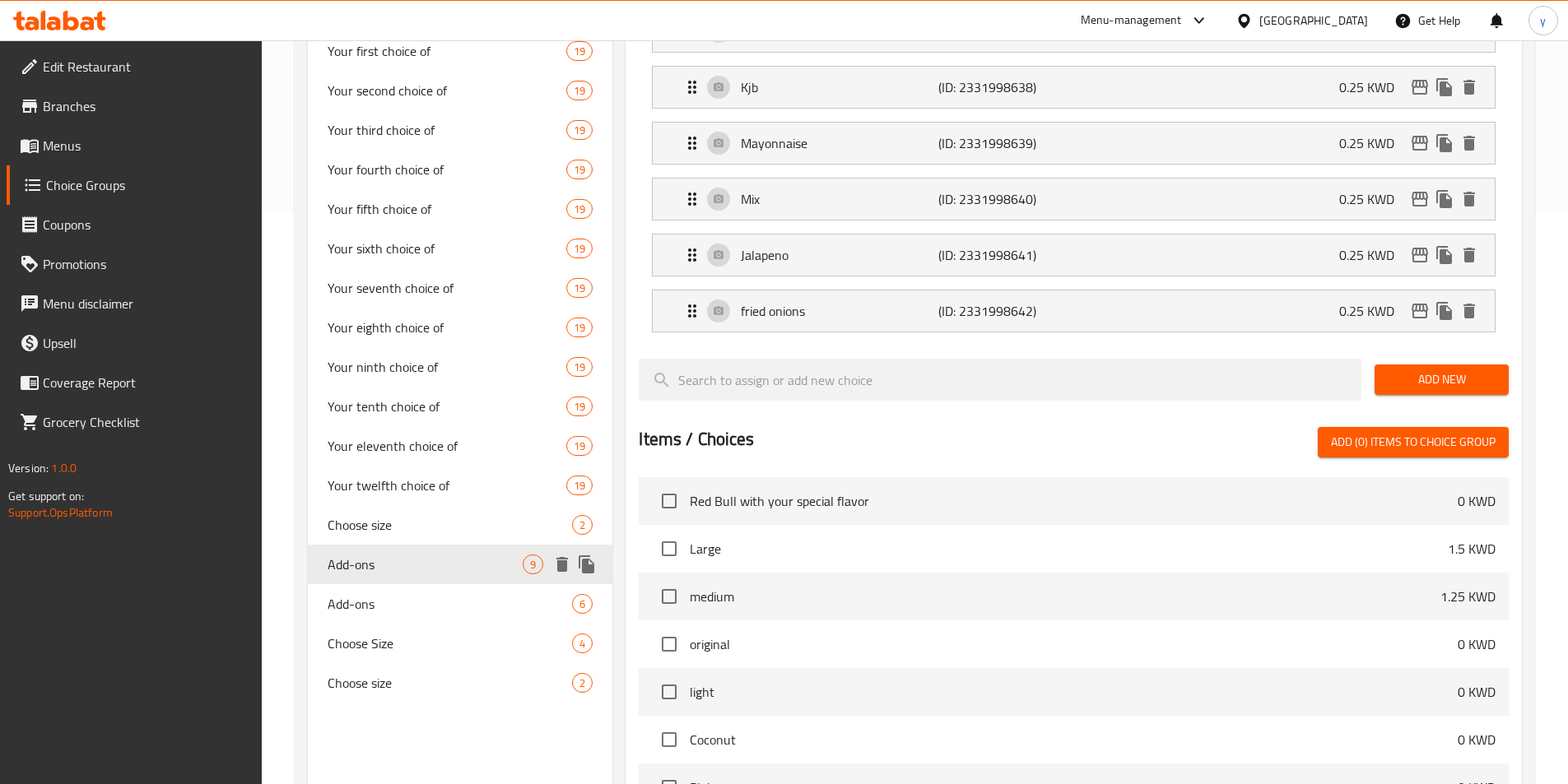
scroll to position [658, 0]
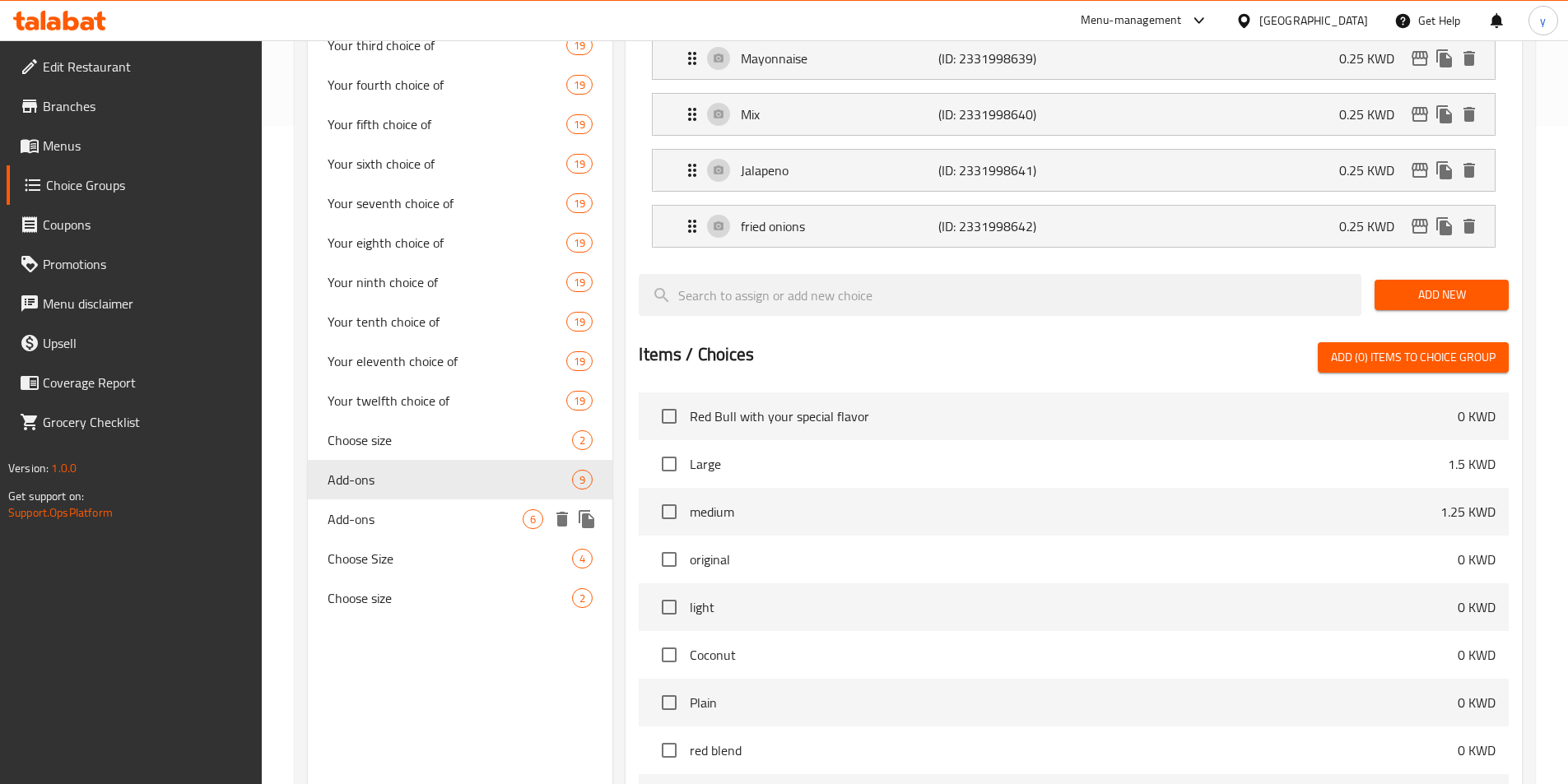
click at [424, 529] on div "Add-ons 6" at bounding box center [461, 518] width 305 height 40
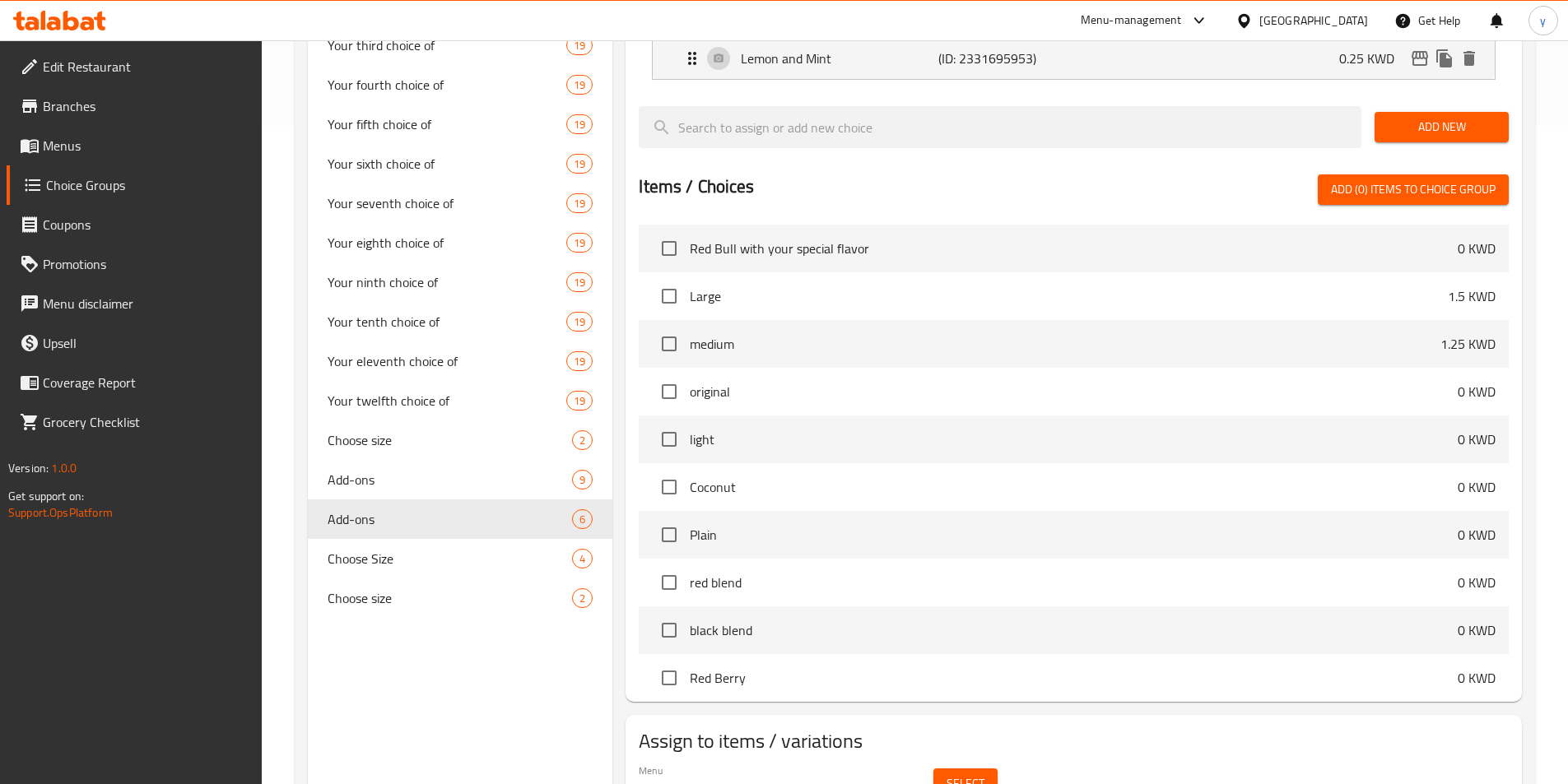
type input "اضافات"
type input "6"
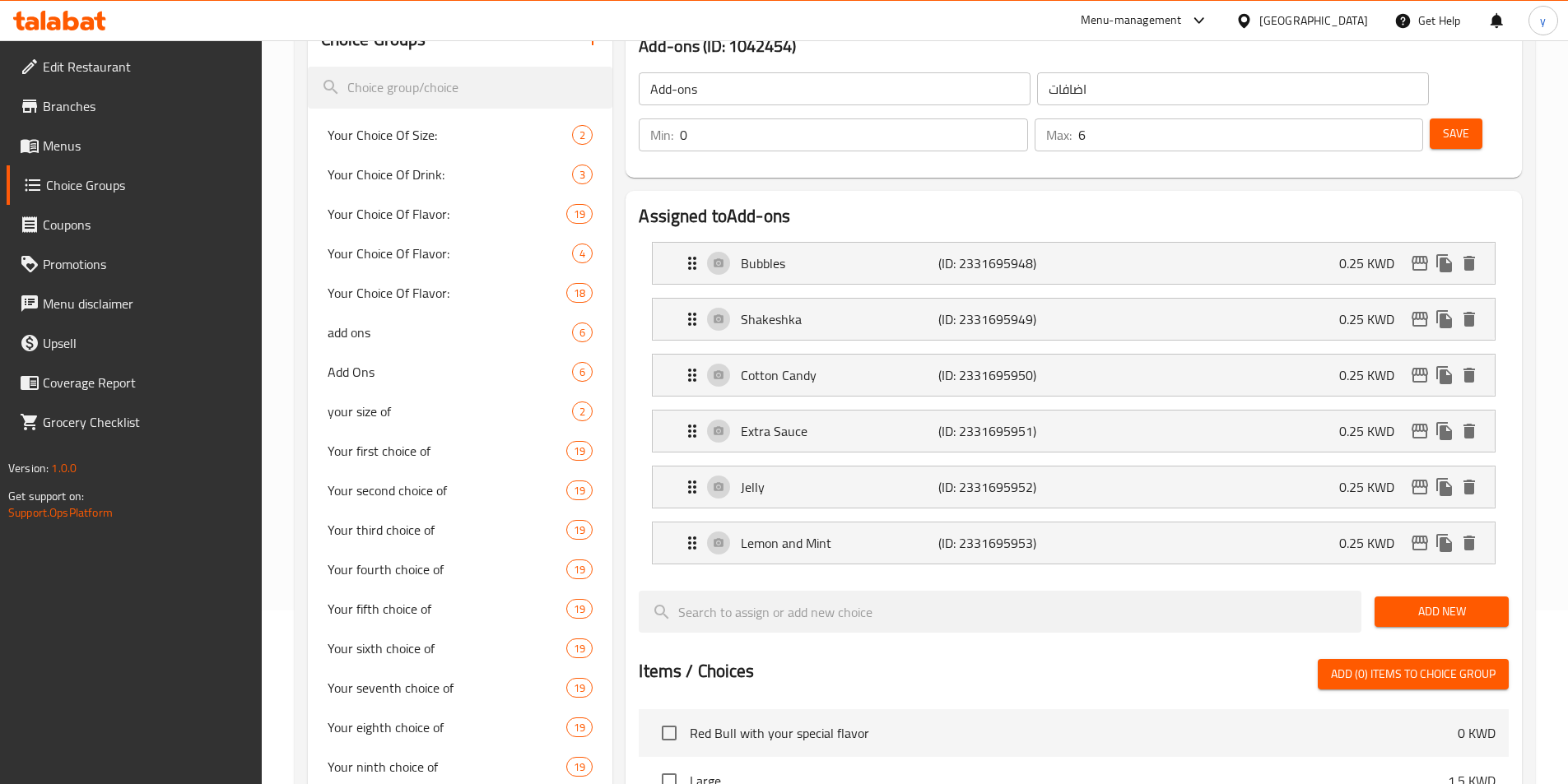
scroll to position [0, 0]
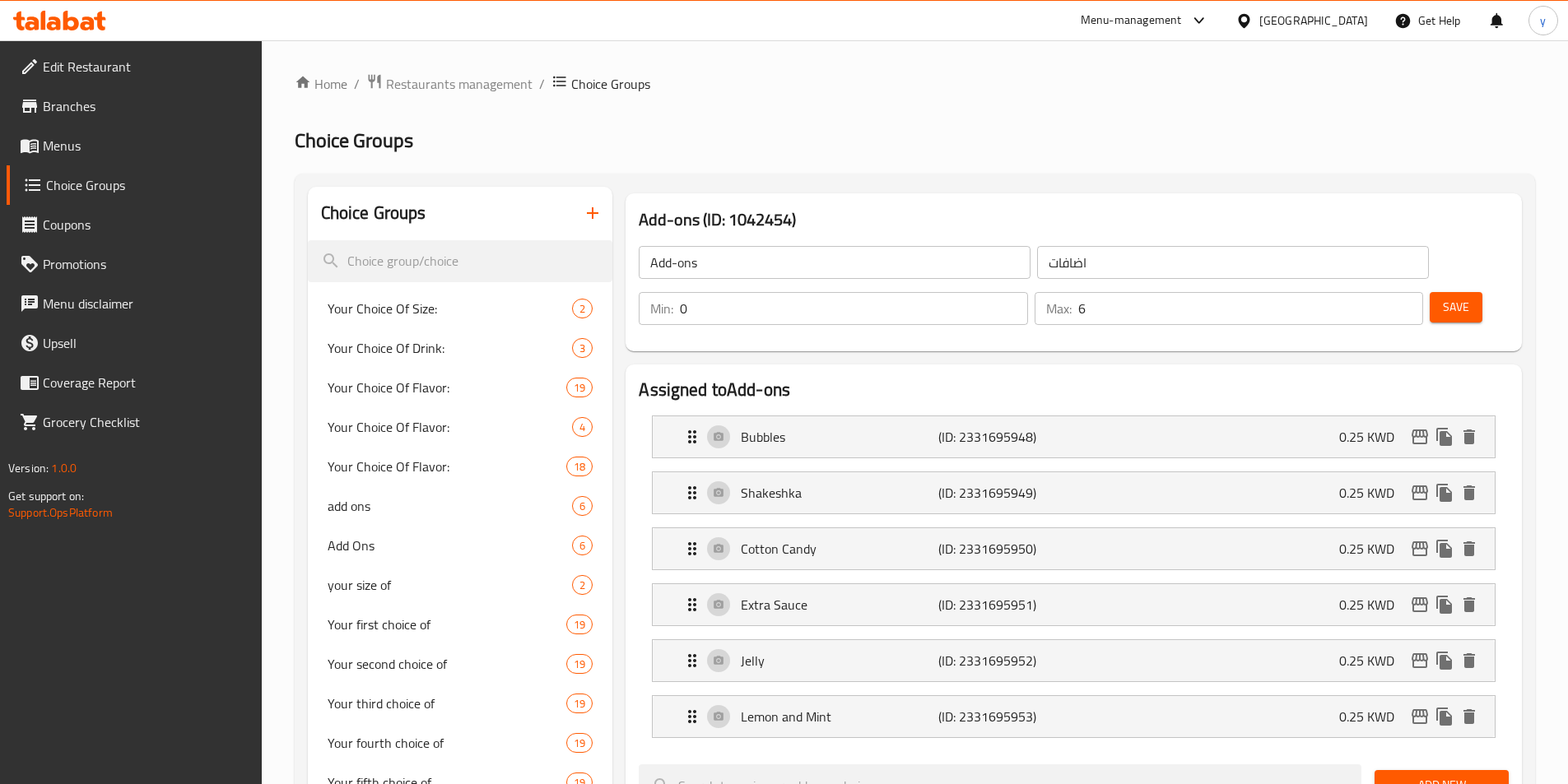
click at [533, 143] on h2 "Choice Groups" at bounding box center [915, 140] width 1240 height 27
click at [181, 151] on span "Menus" at bounding box center [145, 145] width 206 height 19
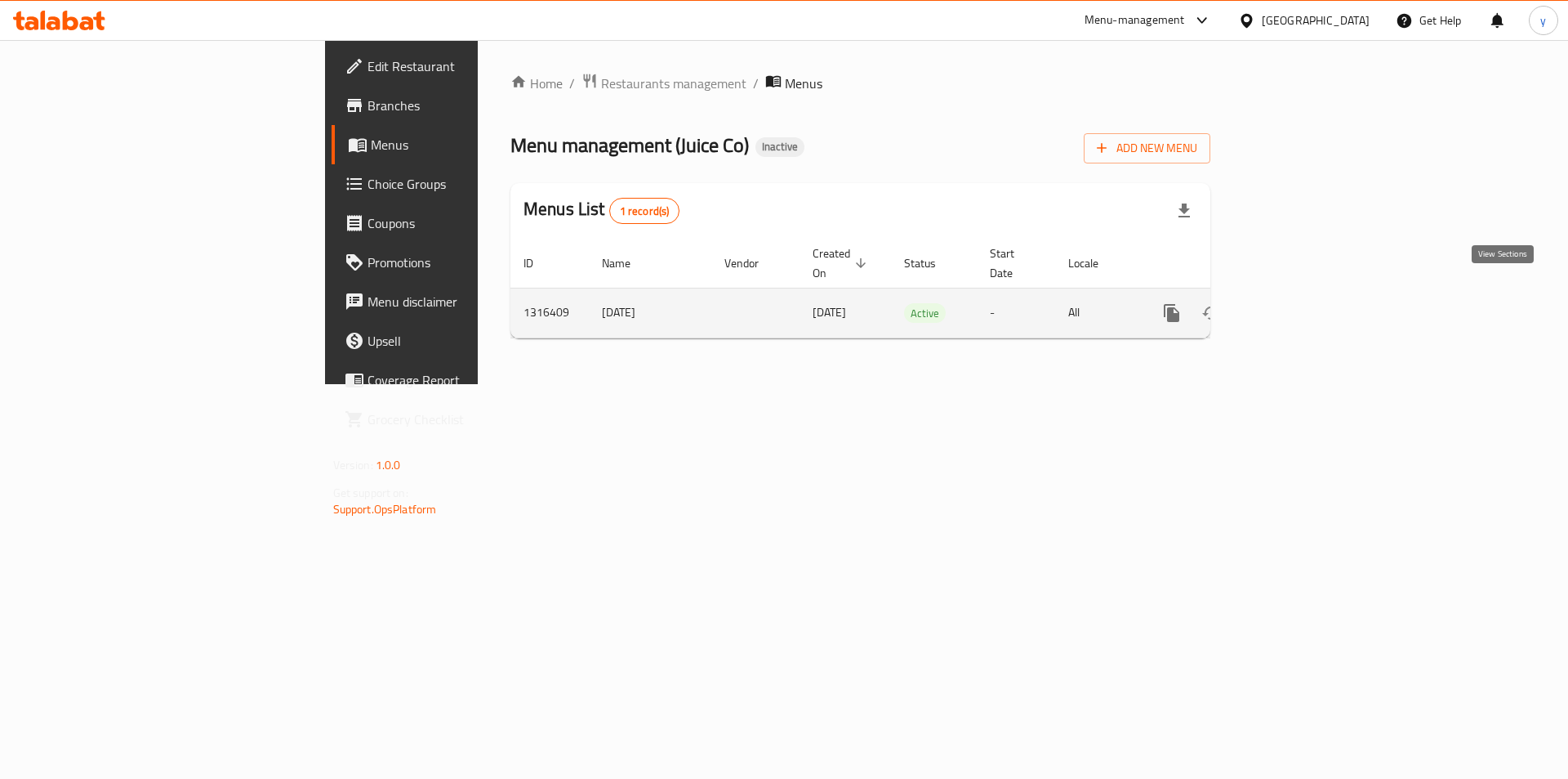
click at [1309, 295] on link "enhanced table" at bounding box center [1290, 313] width 39 height 39
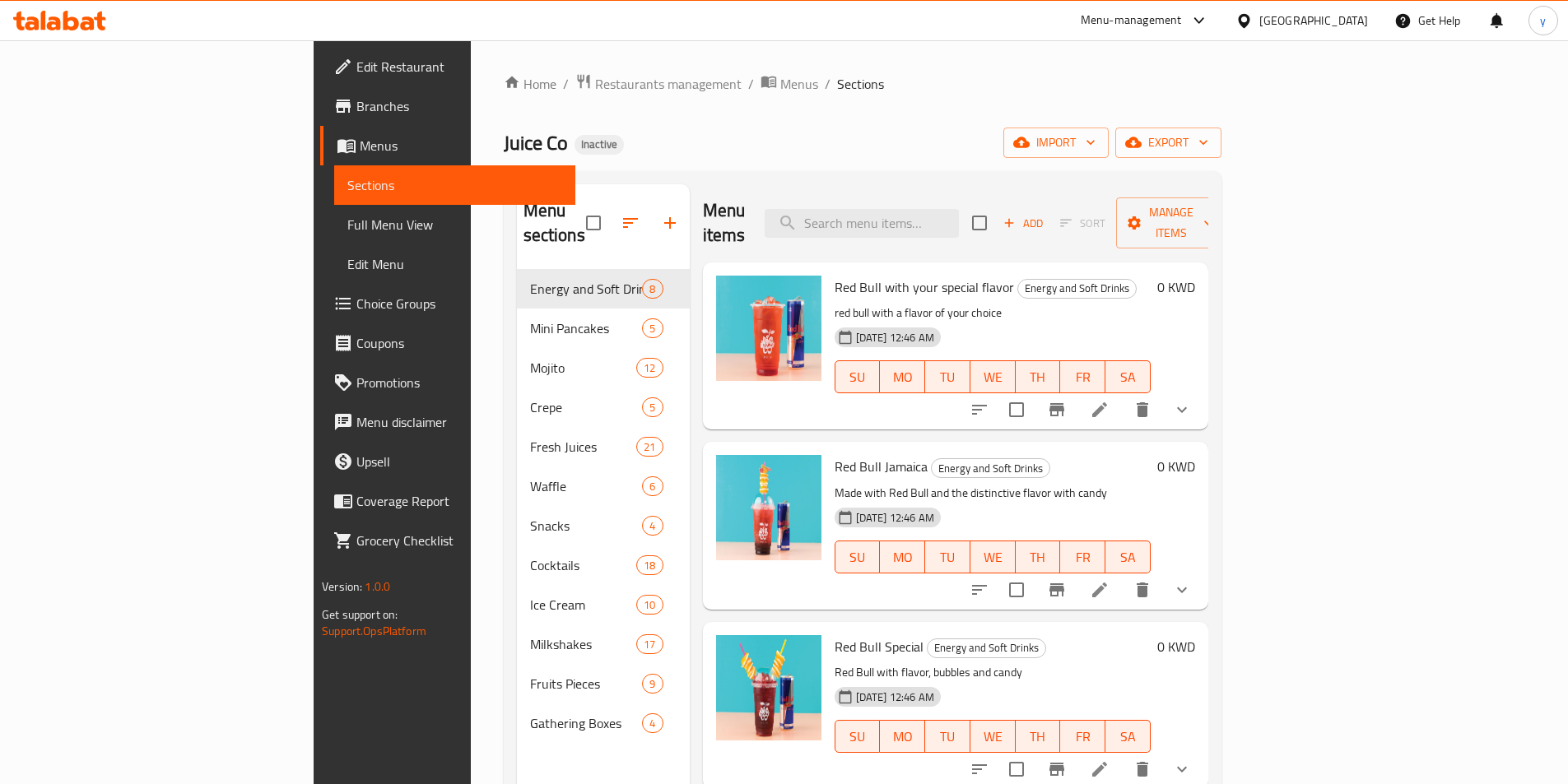
click at [356, 76] on span "Edit Restaurant" at bounding box center [459, 66] width 206 height 19
